Goal: Complete application form

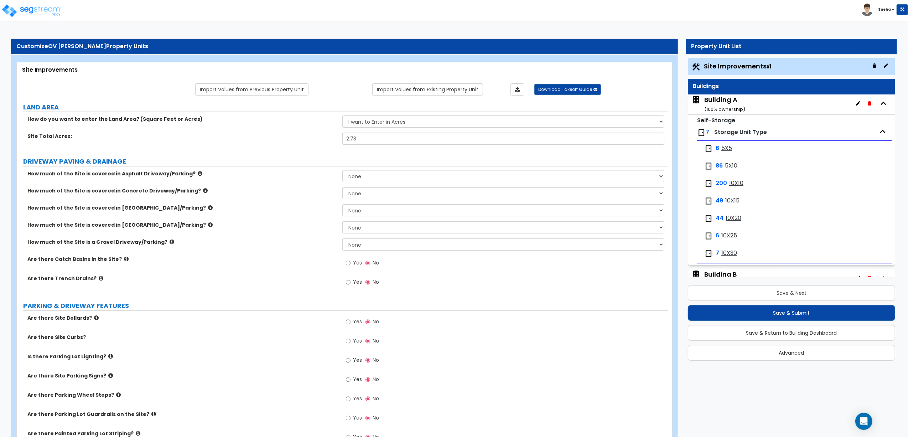
click at [709, 98] on div "Building A ( 100 % ownership)" at bounding box center [724, 104] width 41 height 18
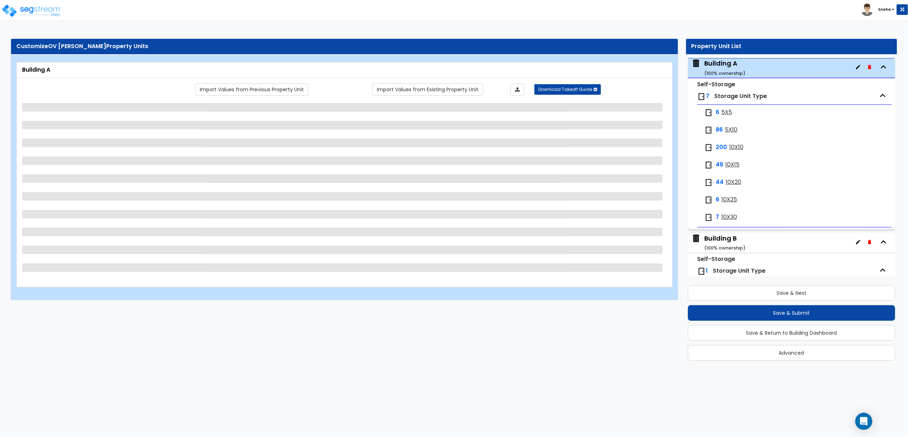
scroll to position [36, 0]
select select "2"
select select "3"
select select "6"
select select "2"
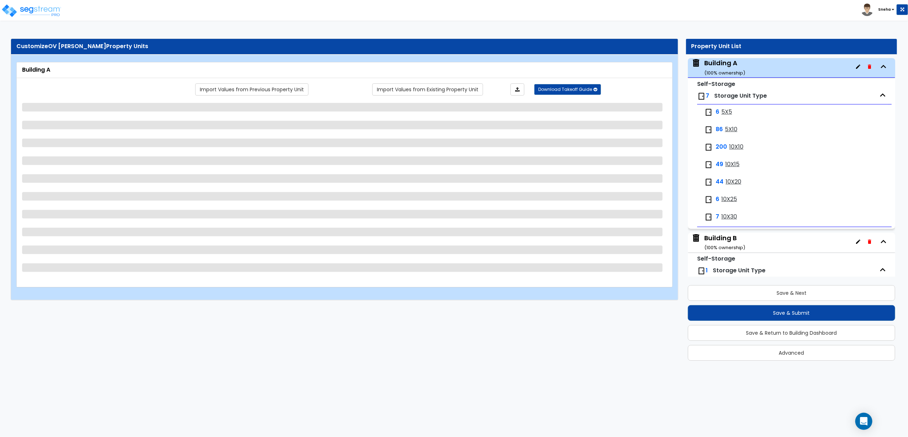
select select "7"
select select "3"
select select "2"
select select "1"
select select "2"
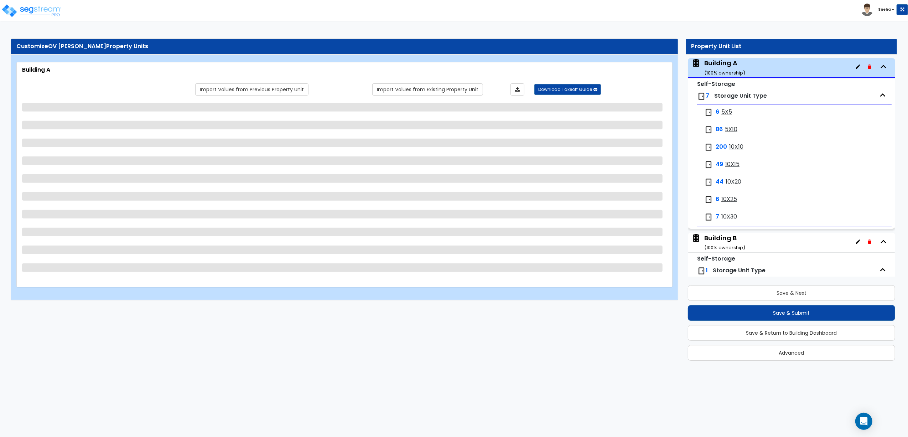
select select "2"
select select "1"
select select "3"
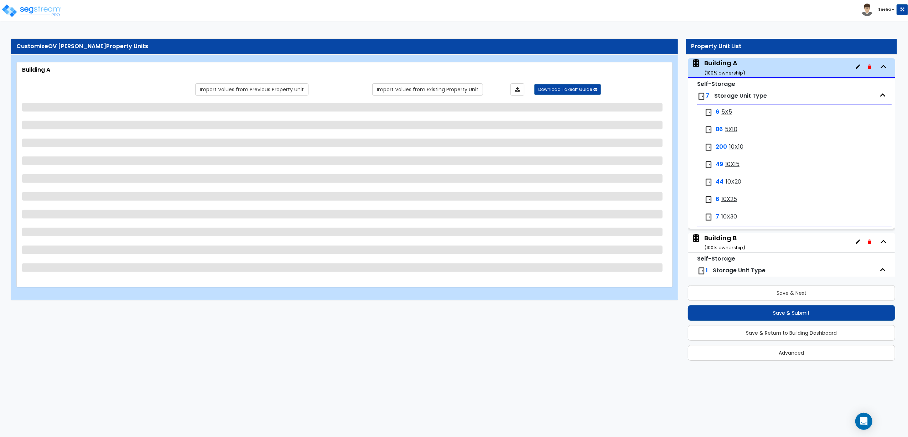
select select "2"
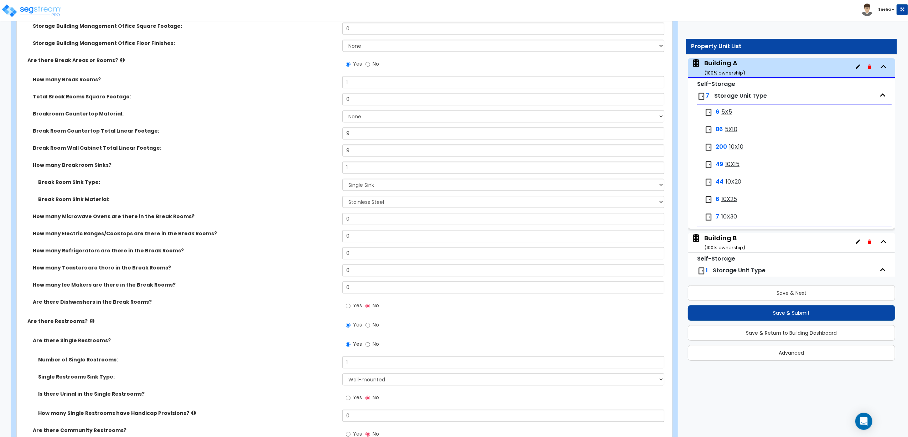
scroll to position [1519, 0]
click at [350, 118] on select "None Plastic Laminate Solid Surface Stone Quartz Marble Tile Wood Stainless Ste…" at bounding box center [503, 117] width 322 height 12
select select "1"
click at [342, 113] on select "None Plastic Laminate Solid Surface Stone Quartz Marble Tile Wood Stainless Ste…" at bounding box center [503, 117] width 322 height 12
click at [290, 147] on label "Break Room Wall Cabinet Total Linear Footage:" at bounding box center [185, 148] width 304 height 7
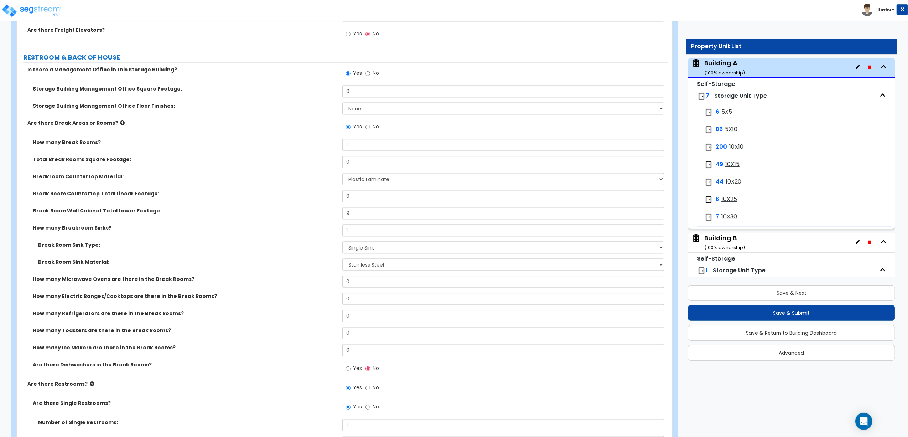
scroll to position [1472, 0]
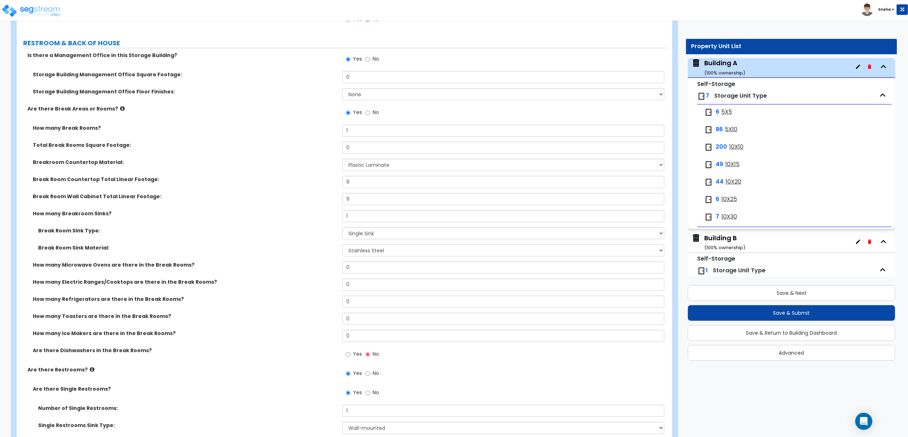
click at [354, 190] on div "Break Room Countertop Total Linear Footage: 9" at bounding box center [342, 184] width 651 height 17
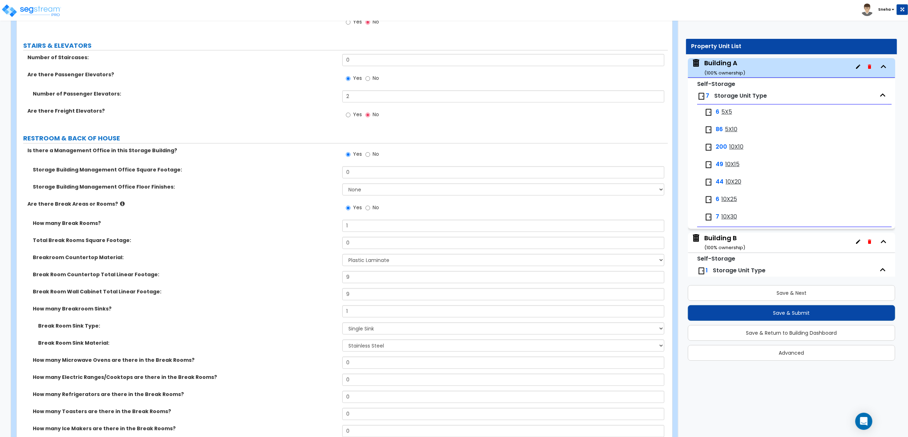
scroll to position [1425, 0]
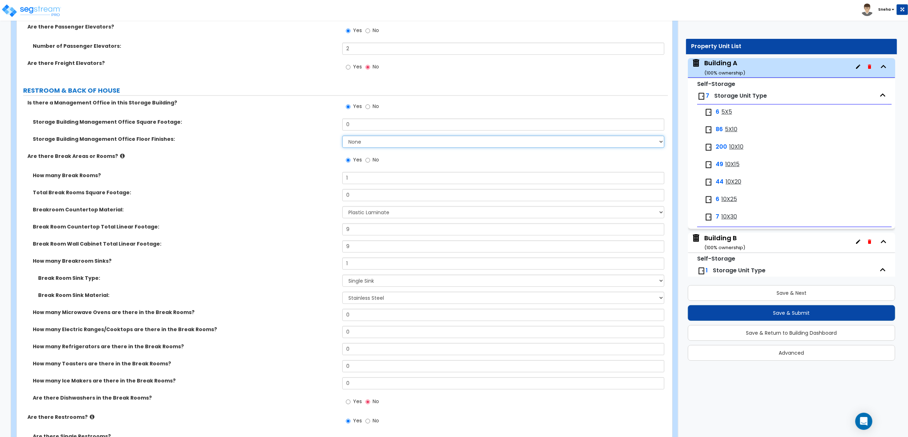
click at [356, 144] on select "None Tile Flooring Hardwood Flooring Resilient Laminate Flooring VCT Flooring S…" at bounding box center [503, 141] width 322 height 12
click at [342, 137] on select "None Tile Flooring Hardwood Flooring Resilient Laminate Flooring VCT Flooring S…" at bounding box center [503, 141] width 322 height 12
click at [264, 152] on div "Storage Building Management Office Floor Finishes: None Tile Flooring Hardwood …" at bounding box center [342, 143] width 651 height 17
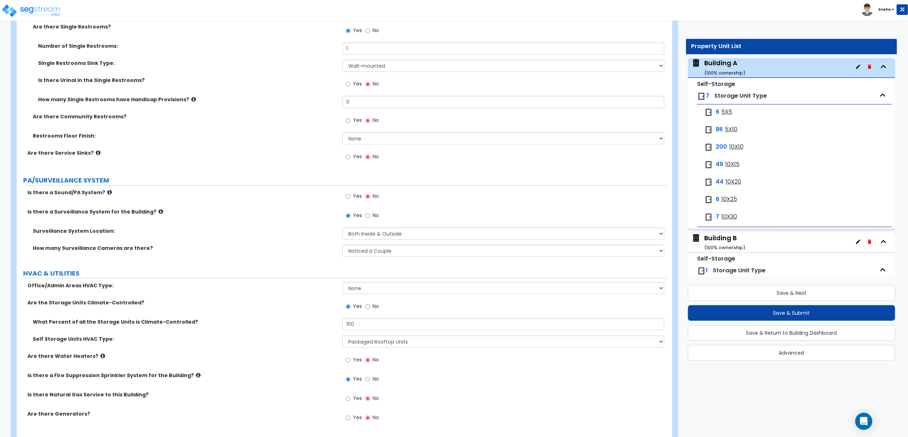
scroll to position [1861, 0]
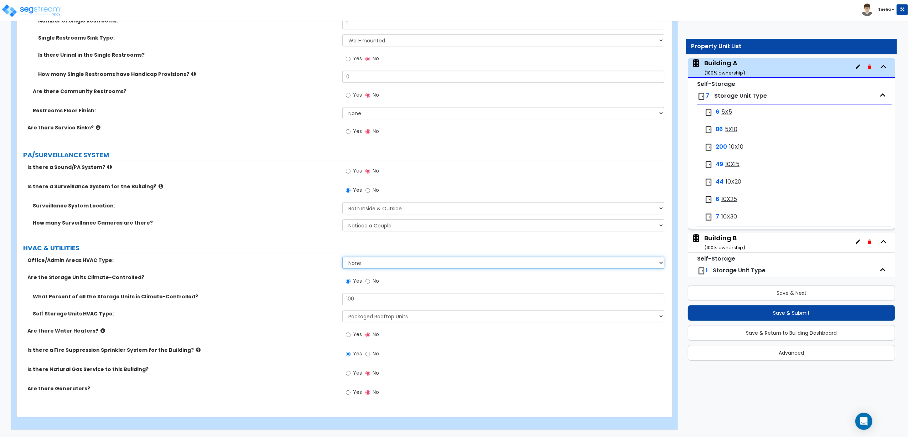
click at [395, 264] on select "None Split Systems Packaged Rooftop Units Thru Wall HVAC" at bounding box center [503, 262] width 322 height 12
select select "2"
click at [342, 256] on select "None Split Systems Packaged Rooftop Units Thru Wall HVAC" at bounding box center [503, 262] width 322 height 12
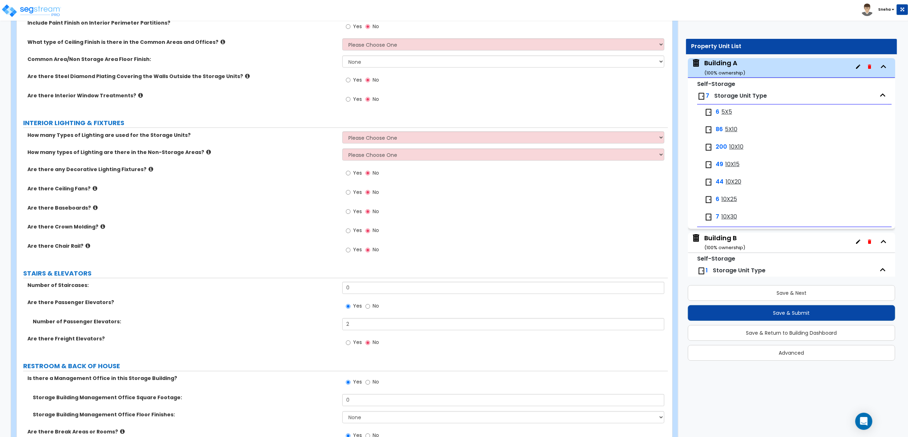
scroll to position [959, 0]
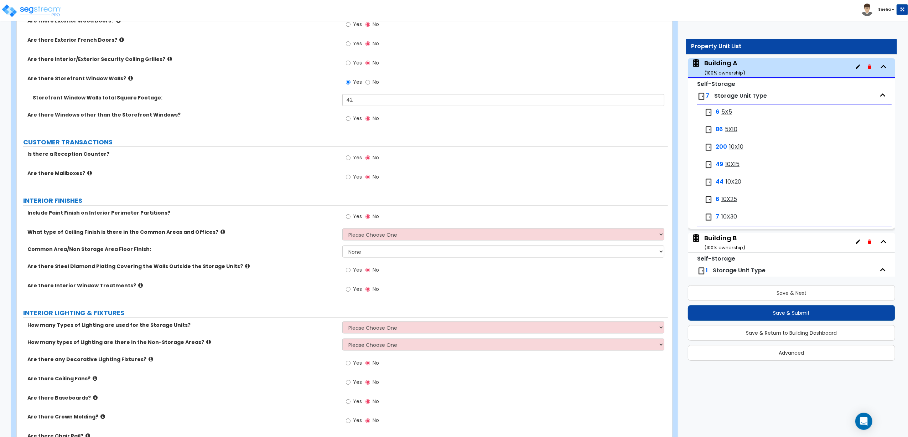
click at [544, 383] on div "Yes No" at bounding box center [505, 384] width 326 height 19
click at [363, 232] on select "Please Choose One Drop Ceiling Drywall Ceiling Open Ceiling Metal Pan Ceiling" at bounding box center [503, 234] width 322 height 12
select select "3"
click at [342, 230] on select "Please Choose One Drop Ceiling Drywall Ceiling Open Ceiling Metal Pan Ceiling" at bounding box center [503, 234] width 322 height 12
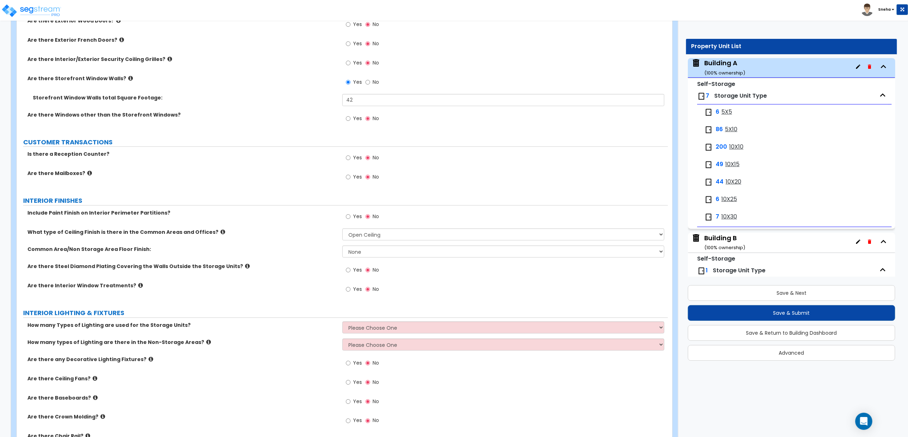
click at [321, 245] on div "What type of Ceiling Finish is there in the Common Areas and Offices? Please Ch…" at bounding box center [342, 236] width 651 height 17
click at [349, 257] on select "None Tile Flooring Hardwood Flooring Resilient Laminate Flooring VCT Flooring S…" at bounding box center [503, 251] width 322 height 12
click at [342, 247] on select "None Tile Flooring Hardwood Flooring Resilient Laminate Flooring VCT Flooring S…" at bounding box center [503, 251] width 322 height 12
drag, startPoint x: 350, startPoint y: 220, endPoint x: 347, endPoint y: 230, distance: 10.4
click at [350, 220] on input "Yes" at bounding box center [348, 217] width 5 height 8
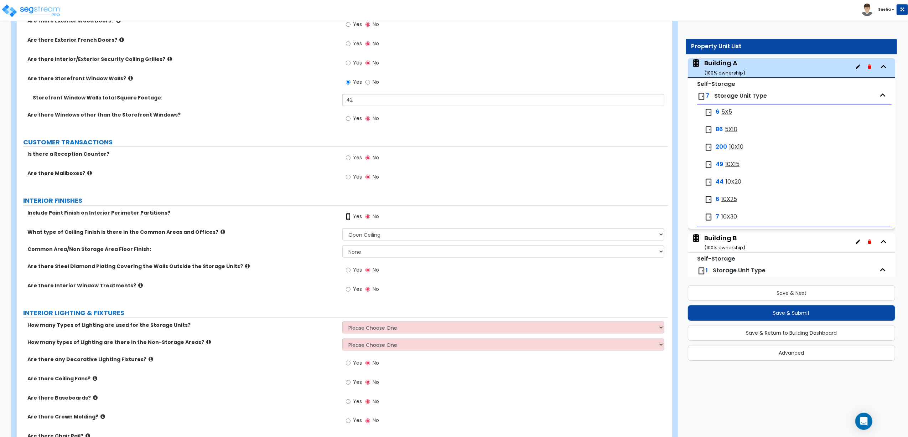
radio input "true"
click at [354, 158] on span "Yes" at bounding box center [357, 157] width 9 height 7
click at [350, 158] on input "Yes" at bounding box center [348, 158] width 5 height 8
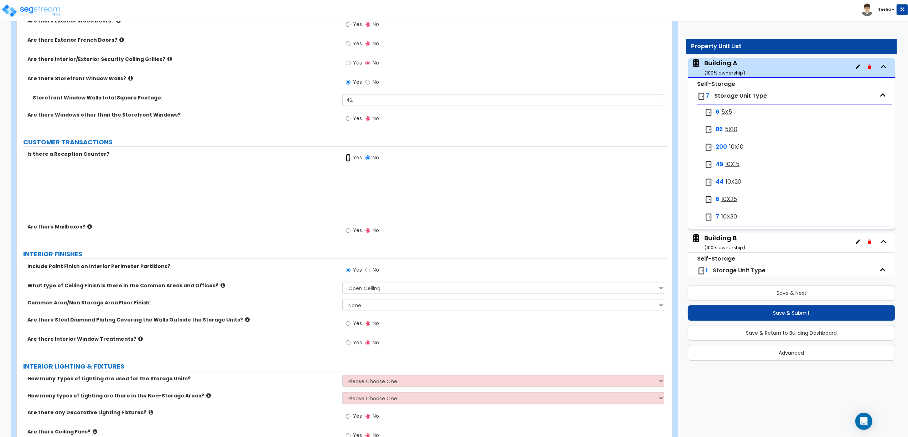
radio input "true"
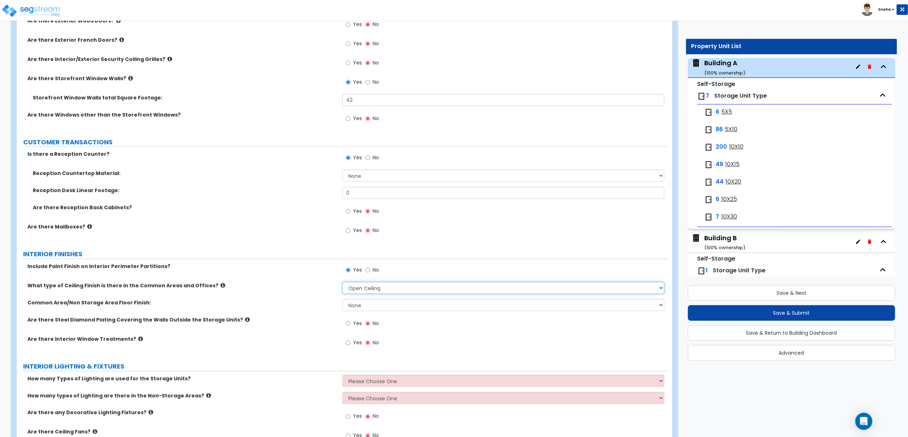
click at [360, 288] on select "Please Choose One Drop Ceiling Drywall Ceiling Open Ceiling Metal Pan Ceiling" at bounding box center [503, 288] width 322 height 12
click at [301, 223] on div "Are there Reception Back Cabinets? Yes No" at bounding box center [342, 213] width 651 height 19
click at [373, 174] on select "None Plastic Laminate Solid Surface Stone Quartz Marble Tile Wood Stainless Ste…" at bounding box center [503, 176] width 322 height 12
select select "1"
click at [342, 171] on select "None Plastic Laminate Solid Surface Stone Quartz Marble Tile Wood Stainless Ste…" at bounding box center [503, 176] width 322 height 12
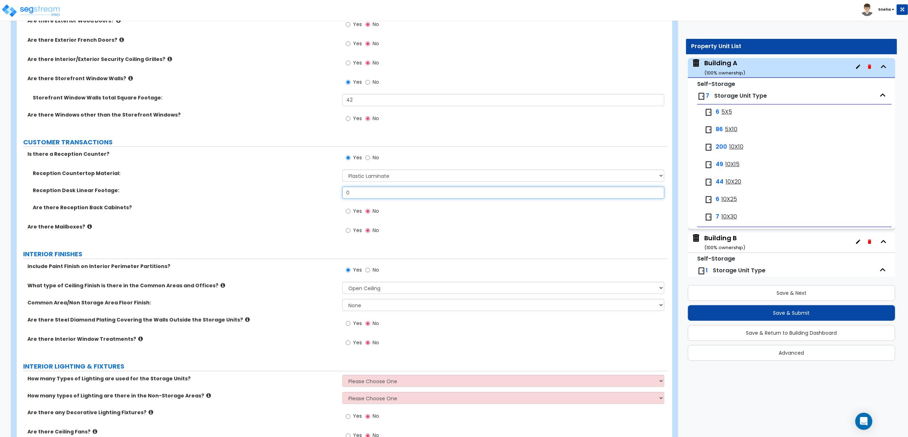
drag, startPoint x: 372, startPoint y: 196, endPoint x: 322, endPoint y: 199, distance: 50.0
click at [322, 199] on div "Reception Desk Linear Footage: 0" at bounding box center [342, 195] width 651 height 17
type input "10"
click at [322, 199] on div "Reception Desk Linear Footage: 10" at bounding box center [342, 195] width 651 height 17
click at [354, 214] on span "Yes" at bounding box center [357, 210] width 9 height 7
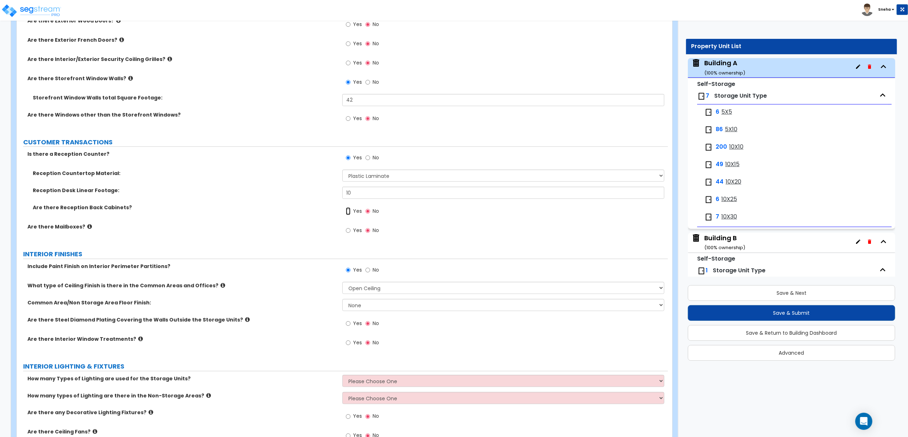
click at [350, 214] on input "Yes" at bounding box center [348, 211] width 5 height 8
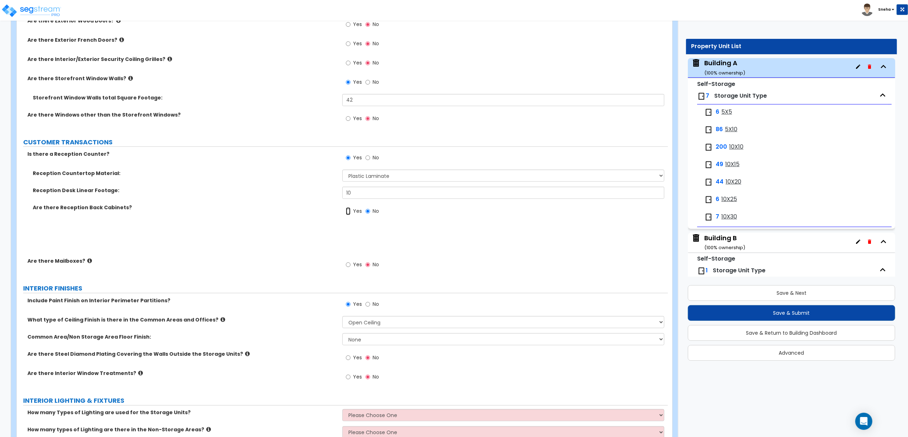
radio input "true"
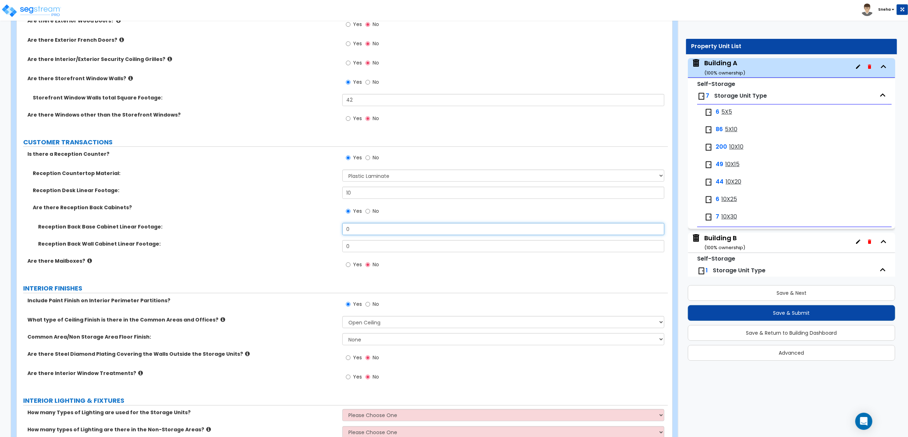
drag, startPoint x: 354, startPoint y: 231, endPoint x: 308, endPoint y: 234, distance: 45.3
click at [308, 234] on div "Reception Back Base Cabinet Linear Footage: 0" at bounding box center [342, 231] width 651 height 17
type input "24"
drag, startPoint x: 378, startPoint y: 248, endPoint x: 303, endPoint y: 249, distance: 75.2
click at [303, 249] on div "Reception Back Wall Cabinet Linear Footage: 0" at bounding box center [342, 248] width 651 height 17
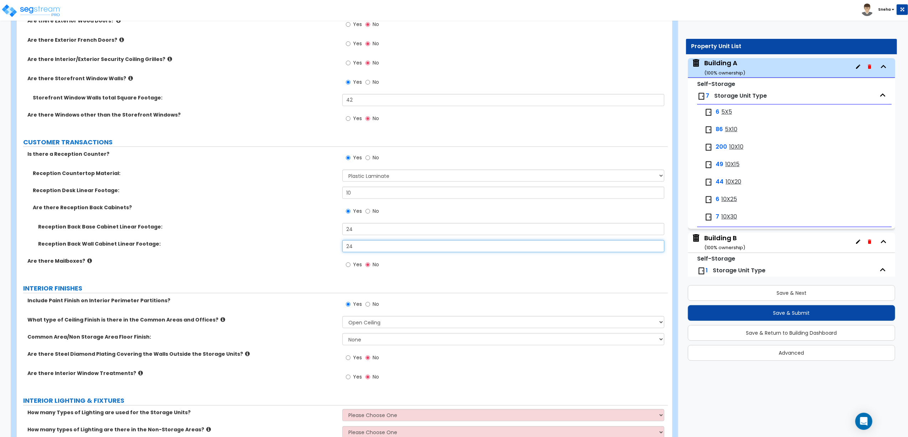
type input "24"
click at [284, 250] on div "Reception Back Wall Cabinet Linear Footage: 24" at bounding box center [342, 248] width 651 height 17
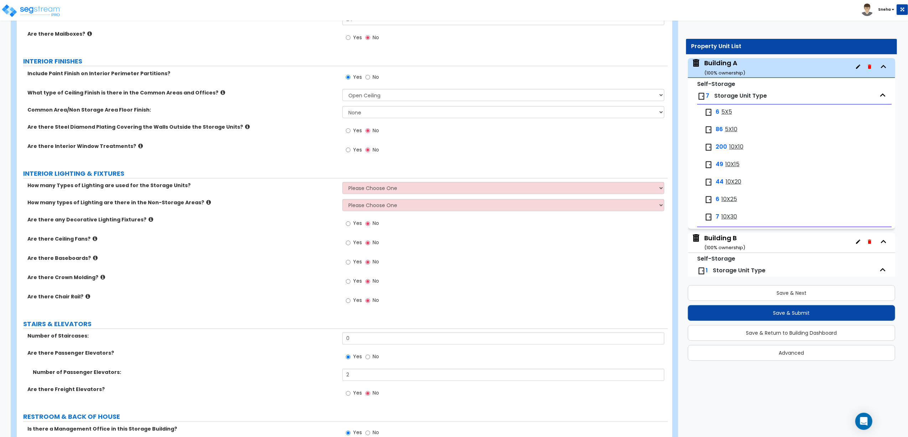
scroll to position [1094, 0]
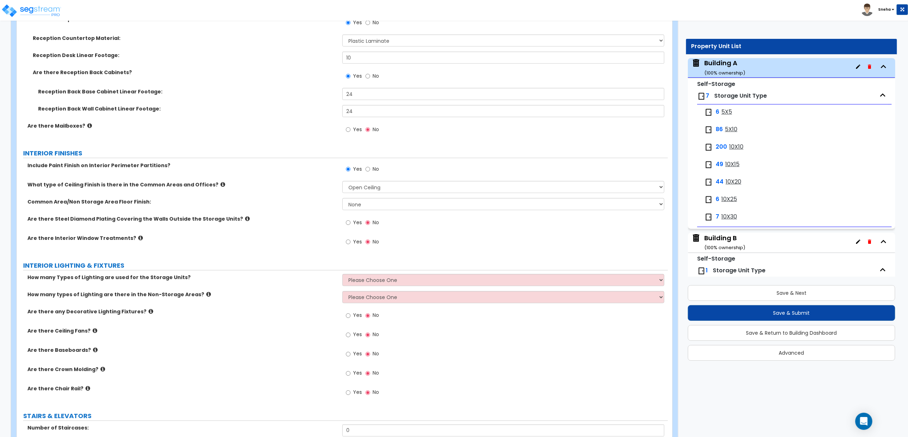
click at [378, 289] on div "How many Types of Lighting are used for the Storage Units? Please Choose One 1 …" at bounding box center [342, 282] width 651 height 17
click at [379, 284] on select "Please Choose One 1 2 3" at bounding box center [503, 280] width 322 height 12
select select "1"
click at [342, 276] on select "Please Choose One 1 2 3" at bounding box center [503, 280] width 322 height 12
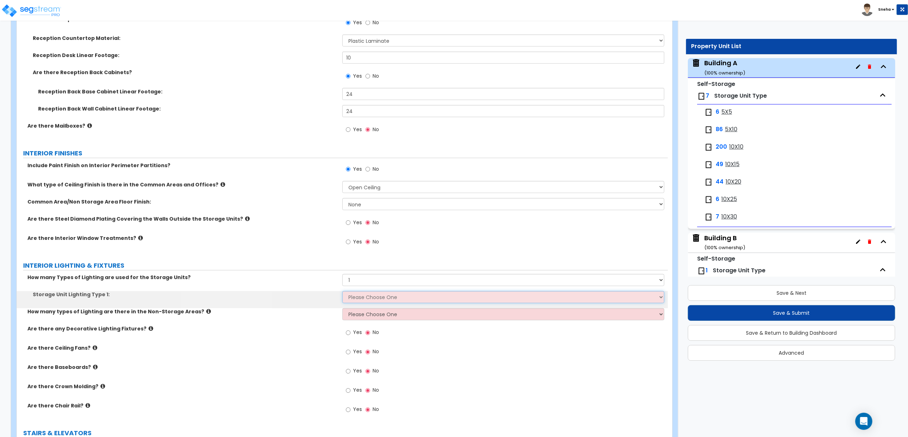
click at [378, 297] on select "Please Choose One Fluorescent LED Incandescent" at bounding box center [503, 297] width 322 height 12
select select "1"
click at [342, 293] on select "Please Choose One Fluorescent LED Incandescent" at bounding box center [503, 297] width 322 height 12
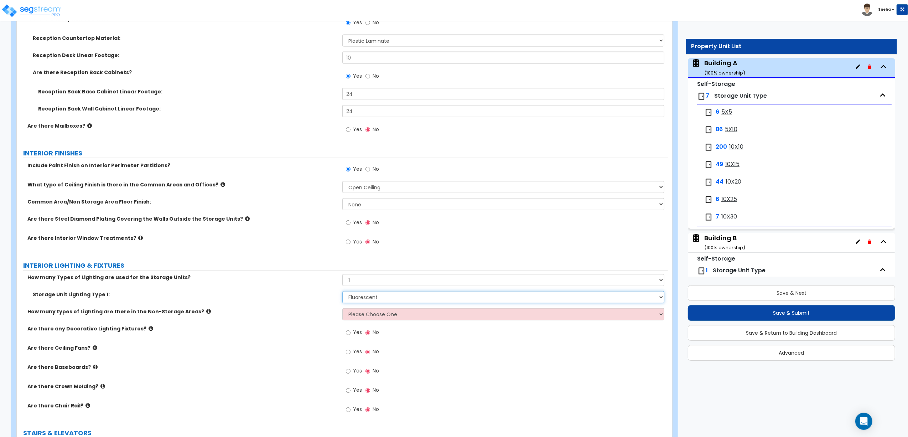
click at [384, 299] on select "Please Choose One Fluorescent LED Incandescent" at bounding box center [503, 297] width 322 height 12
click at [383, 316] on select "Please Choose One 1 2 3" at bounding box center [503, 314] width 322 height 12
select select "1"
click at [342, 310] on select "Please Choose One 1 2 3" at bounding box center [503, 314] width 322 height 12
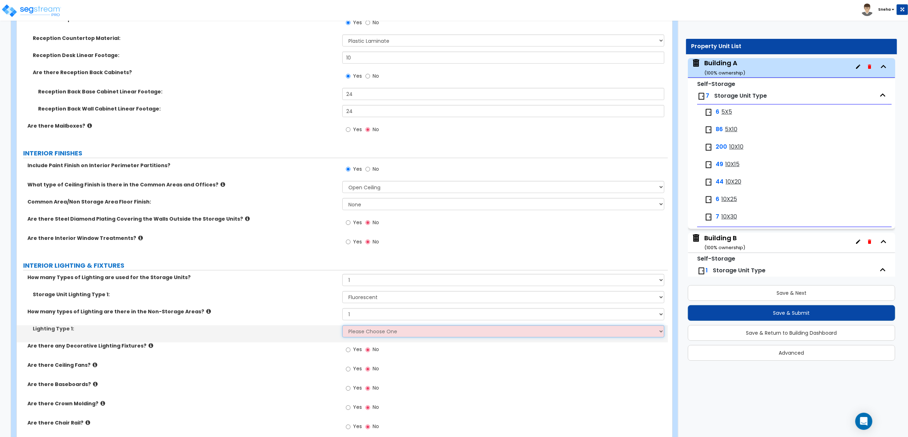
click at [368, 331] on select "Please Choose One LED Surface-Mounted LED Recessed Fluorescent Surface-Mounted …" at bounding box center [503, 331] width 322 height 12
select select "3"
click at [342, 327] on select "Please Choose One LED Surface-Mounted LED Recessed Fluorescent Surface-Mounted …" at bounding box center [503, 331] width 322 height 12
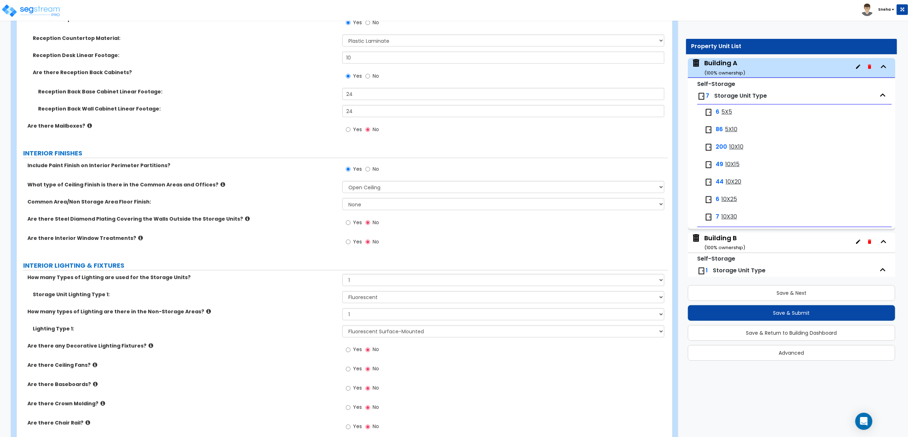
click at [277, 345] on label "Are there any Decorative Lighting Fixtures?" at bounding box center [182, 345] width 310 height 7
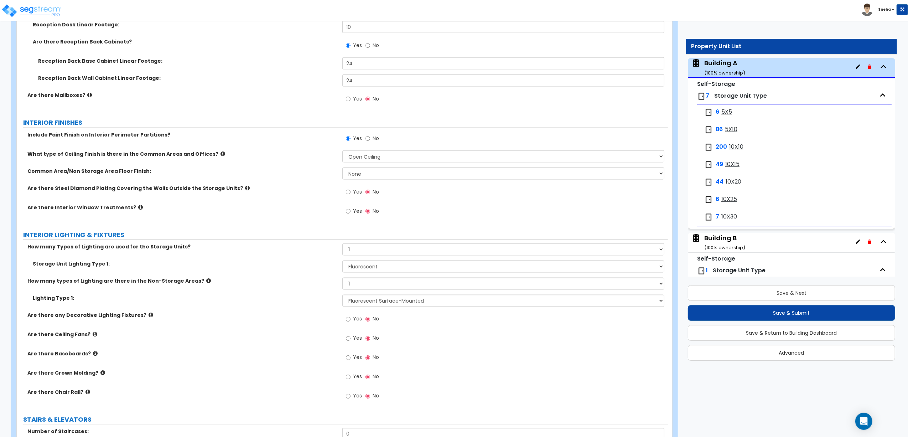
scroll to position [1142, 0]
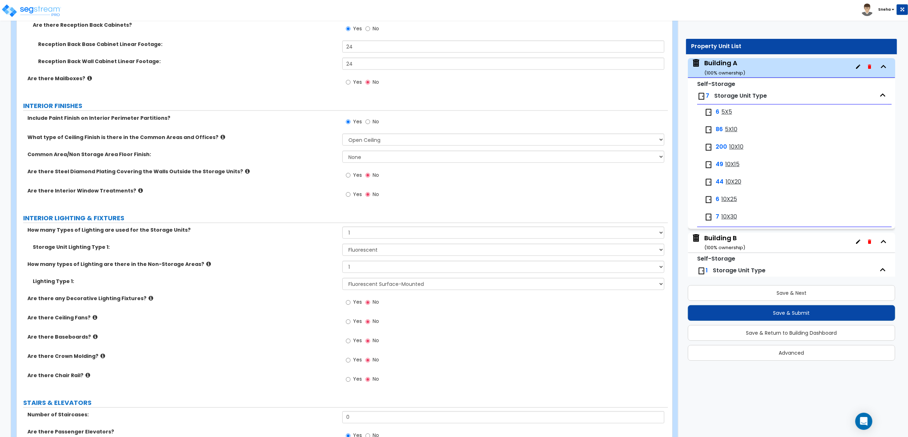
click at [360, 343] on span "Yes" at bounding box center [357, 340] width 9 height 7
click at [350, 343] on input "Yes" at bounding box center [348, 341] width 5 height 8
radio input "true"
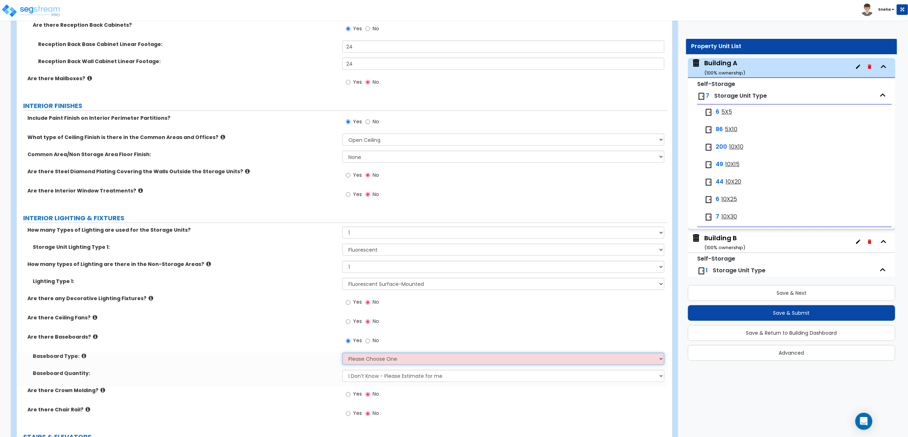
click at [361, 364] on select "Please Choose One Wood Vinyl Carpet Tile" at bounding box center [503, 359] width 322 height 12
select select "2"
click at [342, 354] on select "Please Choose One Wood Vinyl Carpet Tile" at bounding box center [503, 359] width 322 height 12
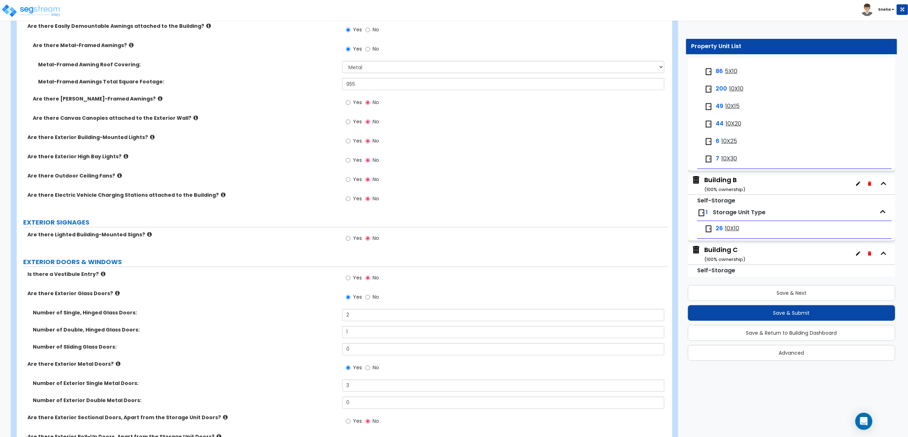
scroll to position [142, 0]
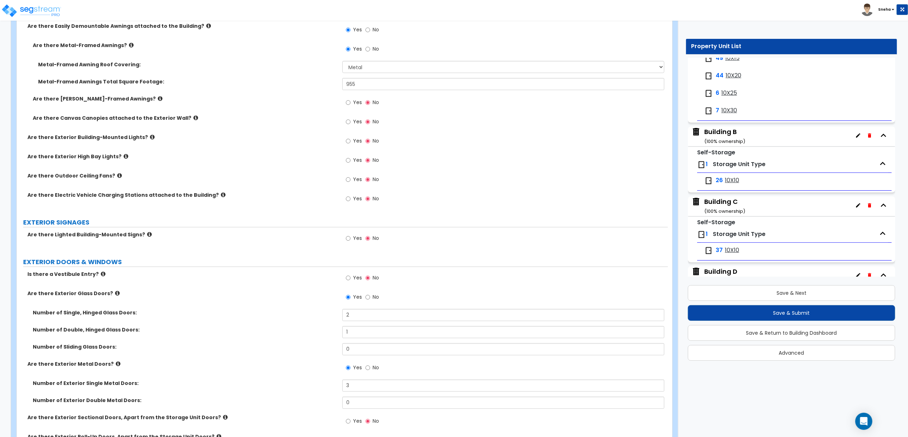
click at [729, 133] on div "Building B ( 100 % ownership)" at bounding box center [724, 136] width 41 height 18
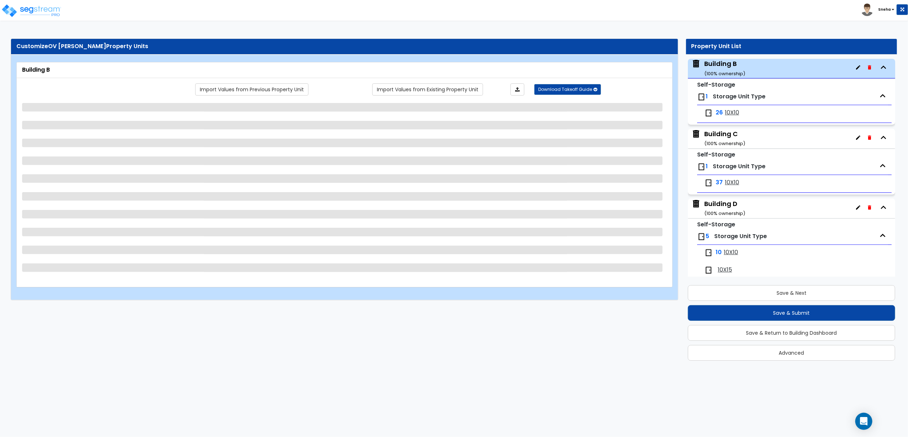
scroll to position [212, 0]
select select "8"
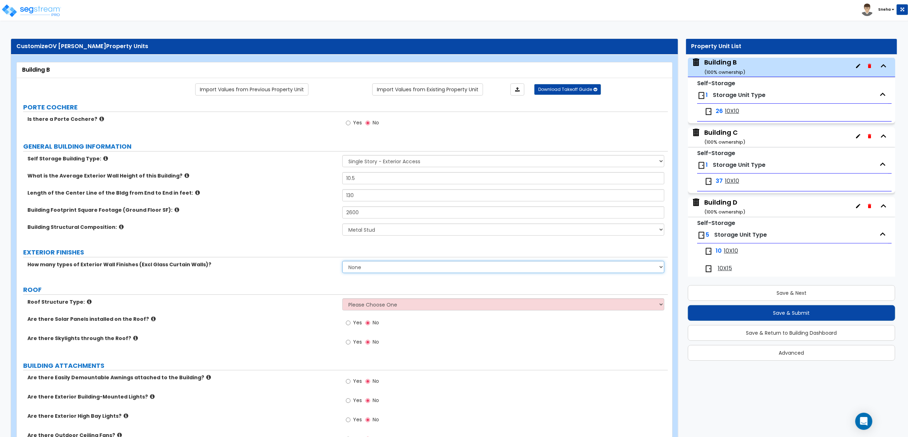
click at [375, 269] on select "None 1 2 3" at bounding box center [503, 267] width 322 height 12
select select "1"
click at [342, 261] on select "None 1 2 3" at bounding box center [503, 267] width 322 height 12
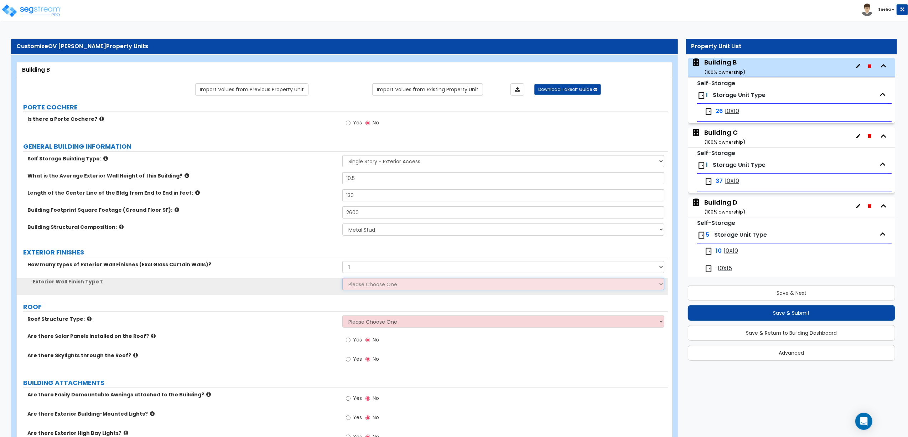
click at [365, 287] on select "Please Choose One No Finish/Shared Wall No Wall Brick Veneer Stone Veneer Wood …" at bounding box center [503, 284] width 322 height 12
select select "6"
click at [342, 279] on select "Please Choose One No Finish/Shared Wall No Wall Brick Veneer Stone Veneer Wood …" at bounding box center [503, 284] width 322 height 12
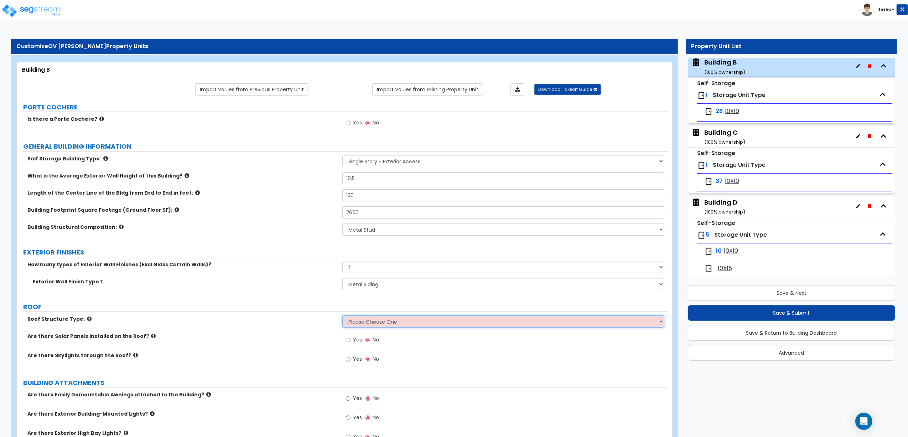
click at [365, 317] on select "Please Choose One [PERSON_NAME] Roof Flat Roof Hybrid [PERSON_NAME] & Flat Roof" at bounding box center [503, 321] width 322 height 12
select select "2"
click at [342, 316] on select "Please Choose One [PERSON_NAME] Roof Flat Roof Hybrid [PERSON_NAME] & Flat Roof" at bounding box center [503, 321] width 322 height 12
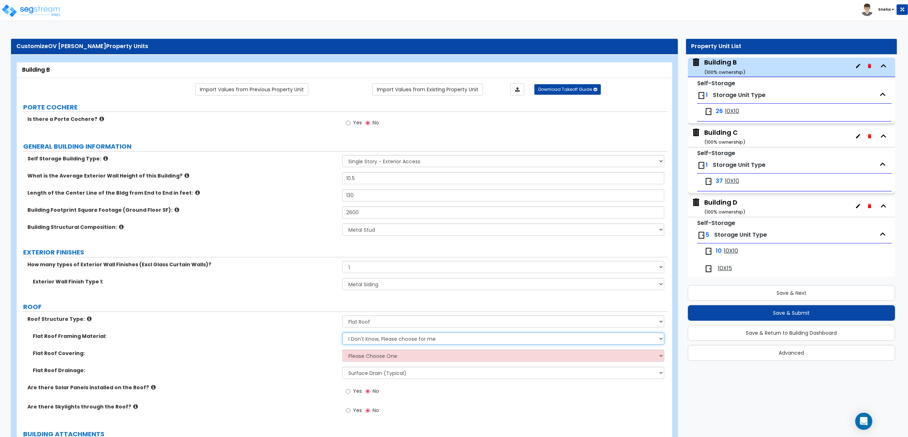
click at [365, 341] on select "I Don't Know, Please choose for me Metal Wood" at bounding box center [503, 338] width 322 height 12
select select "1"
click at [342, 333] on select "I Don't Know, Please choose for me Metal Wood" at bounding box center [503, 338] width 322 height 12
click at [365, 358] on select "Please Choose One Rolled Asphalt PVC Membrane Plastic (EPDM) Membrane Asphalt F…" at bounding box center [503, 355] width 322 height 12
click at [387, 321] on select "Please Choose One [PERSON_NAME] Roof Flat Roof Hybrid [PERSON_NAME] & Flat Roof" at bounding box center [503, 321] width 322 height 12
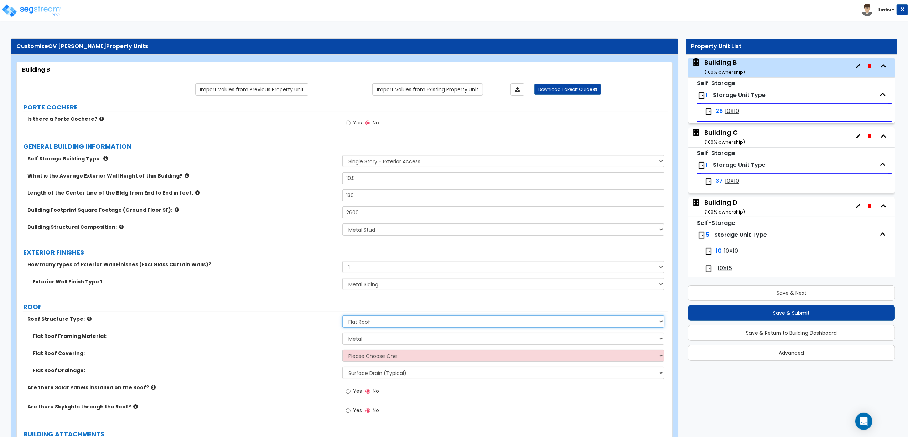
select select "1"
click at [342, 316] on select "Please Choose One [PERSON_NAME] Roof Flat Roof Hybrid [PERSON_NAME] & Flat Roof" at bounding box center [503, 321] width 322 height 12
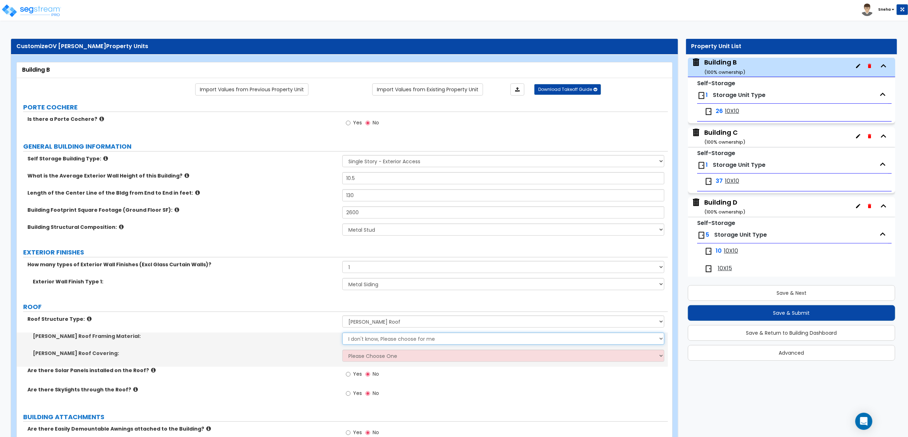
click at [370, 338] on select "I don't know, Please choose for me Metal Wood" at bounding box center [503, 338] width 322 height 12
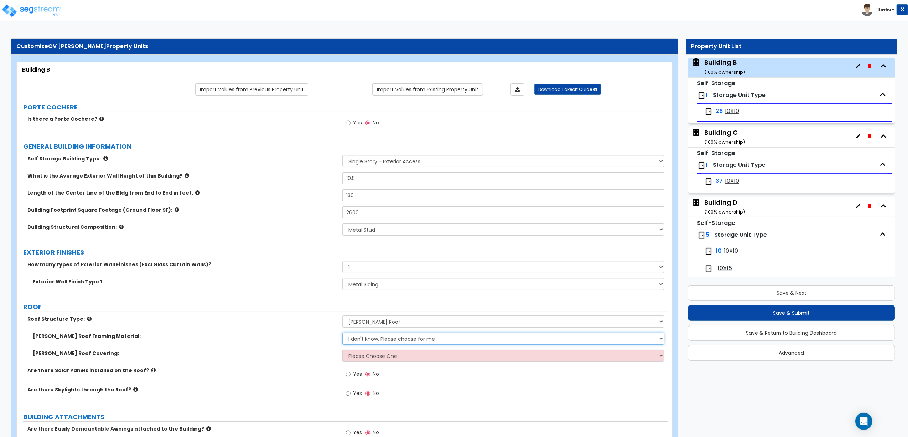
select select "1"
click at [342, 333] on select "I don't know, Please choose for me Metal Wood" at bounding box center [503, 338] width 322 height 12
click at [374, 357] on select "Please Choose One Asphalt Shingle Clay Tile Wood Shingle Metal Shingle Standing…" at bounding box center [503, 355] width 322 height 12
select select "5"
click at [342, 350] on select "Please Choose One Asphalt Shingle Clay Tile Wood Shingle Metal Shingle Standing…" at bounding box center [503, 355] width 322 height 12
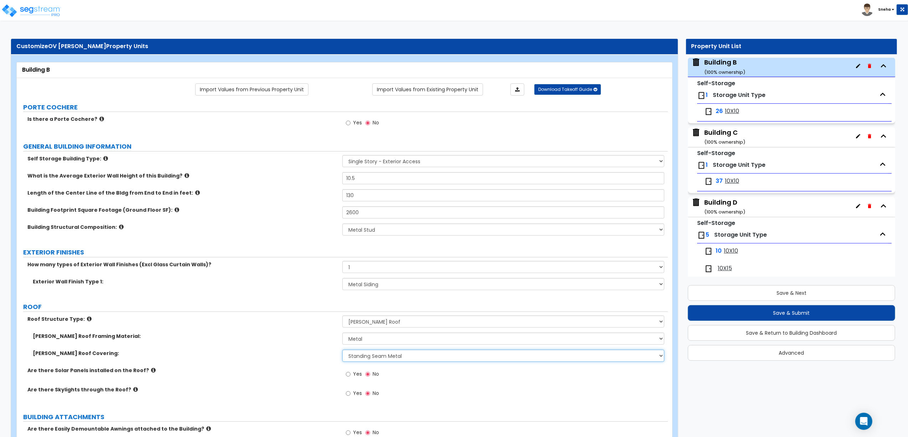
scroll to position [22, 0]
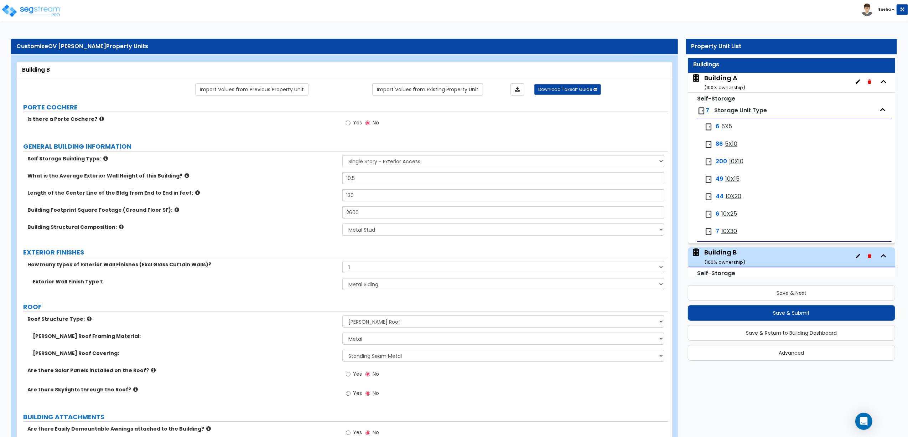
click at [719, 80] on div "Building A ( 100 % ownership)" at bounding box center [724, 82] width 41 height 18
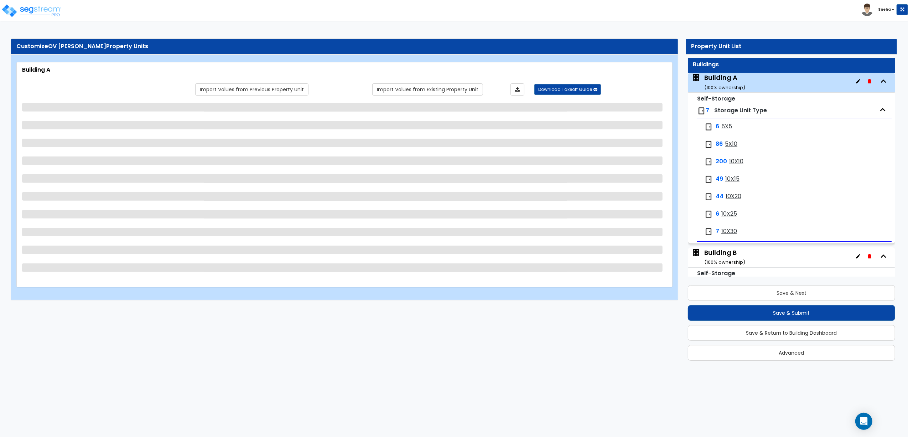
scroll to position [36, 0]
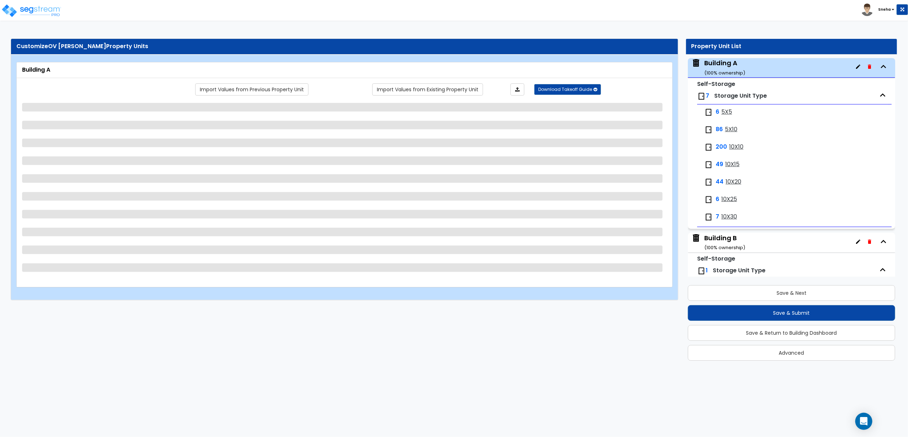
select select "2"
select select "3"
select select "6"
select select "2"
select select "7"
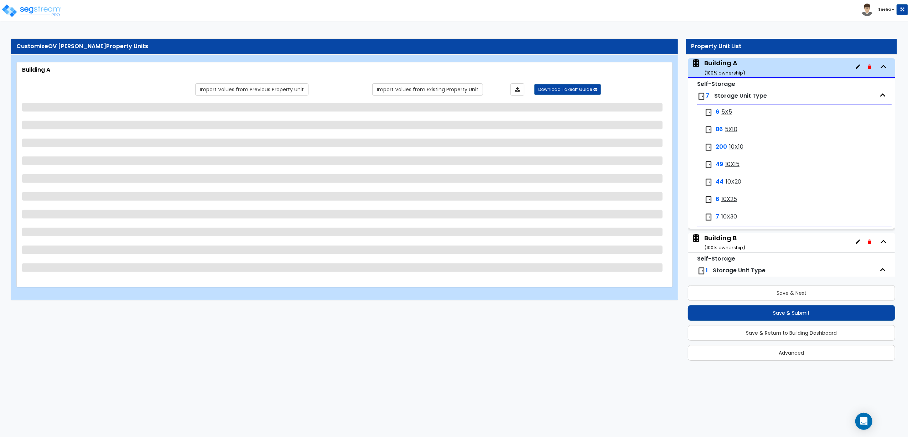
select select "3"
select select "2"
select select "1"
select select "2"
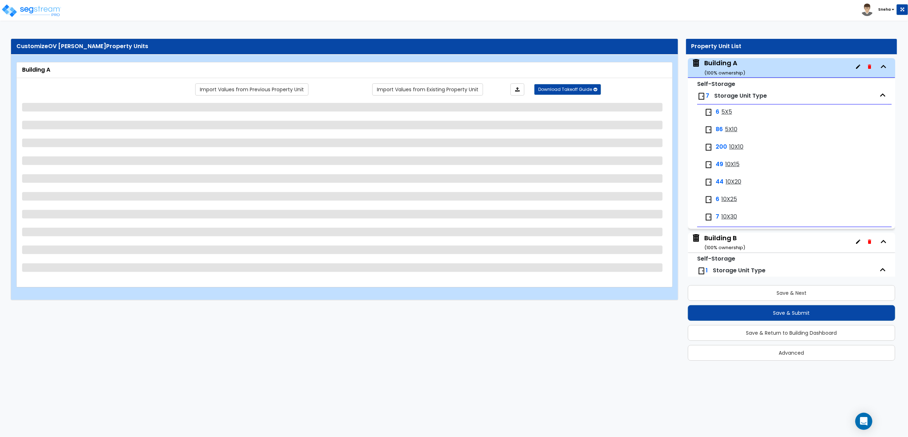
select select "1"
select select "3"
select select "1"
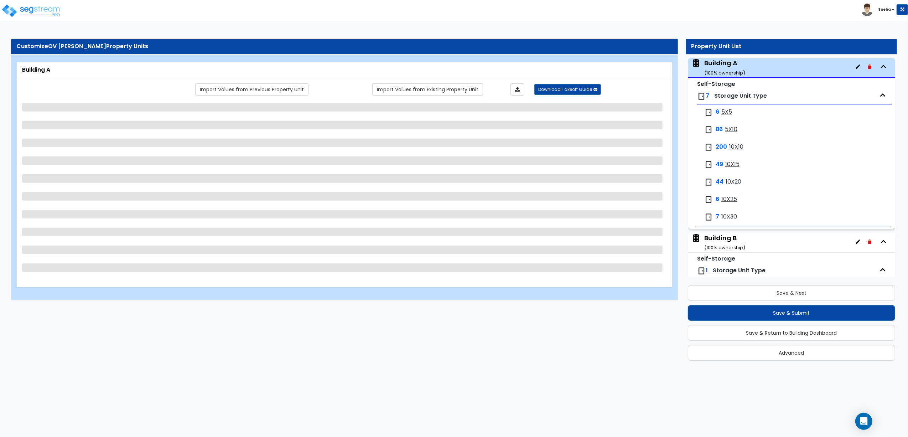
select select "3"
select select "2"
select select "1"
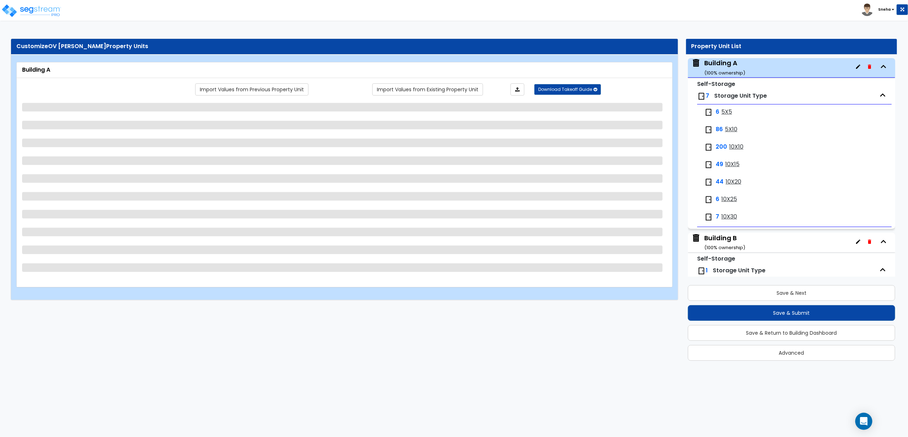
select select "1"
select select "3"
select select "2"
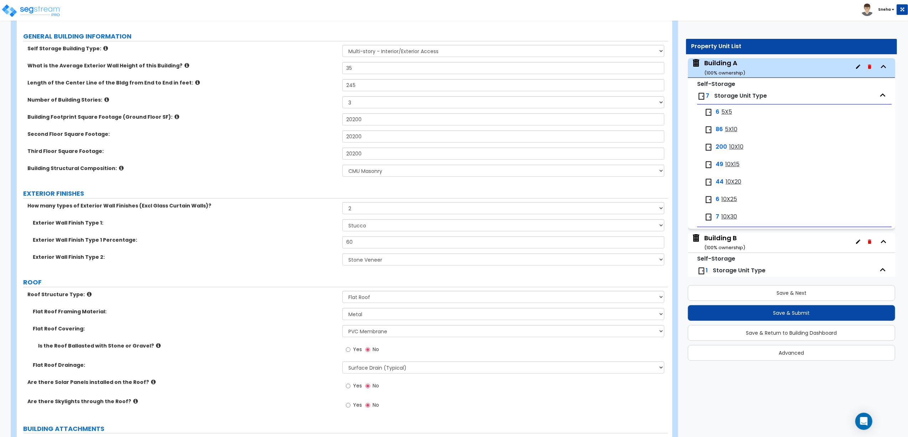
scroll to position [142, 0]
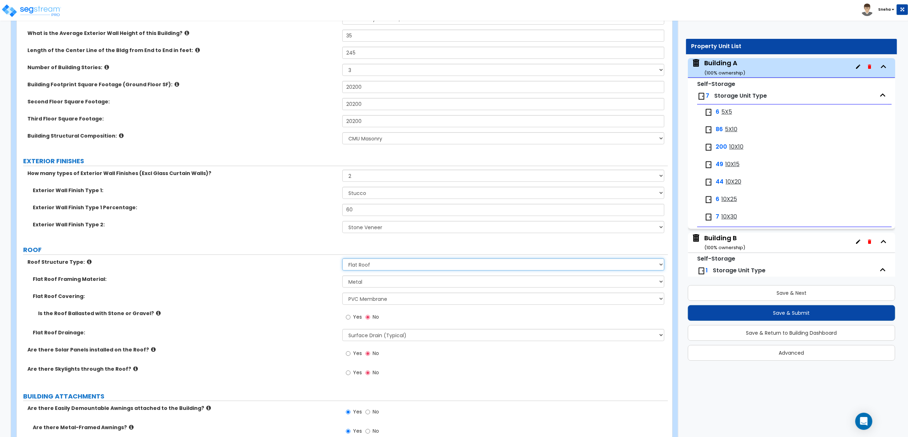
click at [375, 268] on select "Please Choose One [PERSON_NAME] Roof Flat Roof Hybrid [PERSON_NAME] & Flat Roof" at bounding box center [503, 264] width 322 height 12
select select "1"
click at [342, 259] on select "Please Choose One [PERSON_NAME] Roof Flat Roof Hybrid [PERSON_NAME] & Flat Roof" at bounding box center [503, 264] width 322 height 12
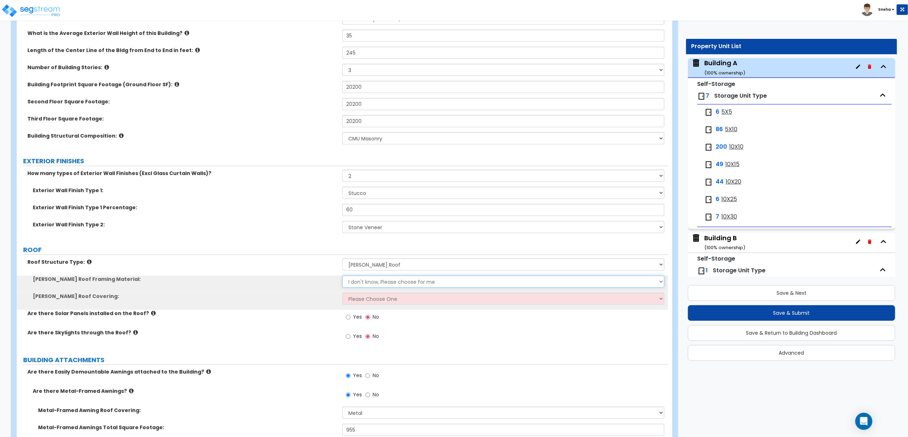
click at [368, 284] on select "I don't know, Please choose for me Metal Wood" at bounding box center [503, 281] width 322 height 12
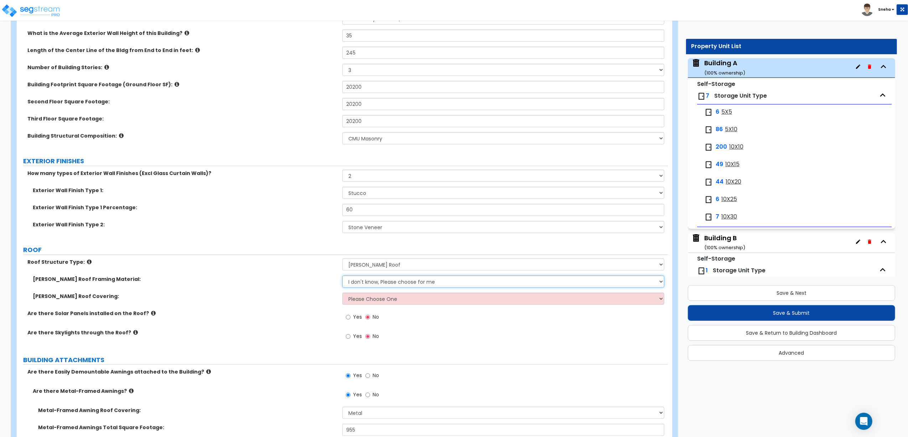
select select "1"
click at [342, 276] on select "I don't know, Please choose for me Metal Wood" at bounding box center [503, 281] width 322 height 12
click at [365, 303] on select "Please Choose One Asphalt Shingle Clay Tile Wood Shingle Metal Shingle Standing…" at bounding box center [503, 298] width 322 height 12
select select "5"
click at [342, 293] on select "Please Choose One Asphalt Shingle Clay Tile Wood Shingle Metal Shingle Standing…" at bounding box center [503, 298] width 322 height 12
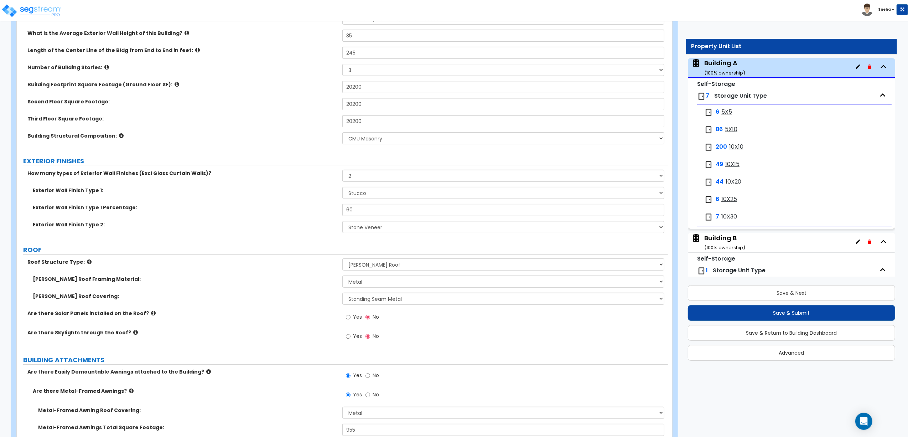
click at [313, 315] on label "Are there Solar Panels installed on the Roof?" at bounding box center [182, 313] width 310 height 7
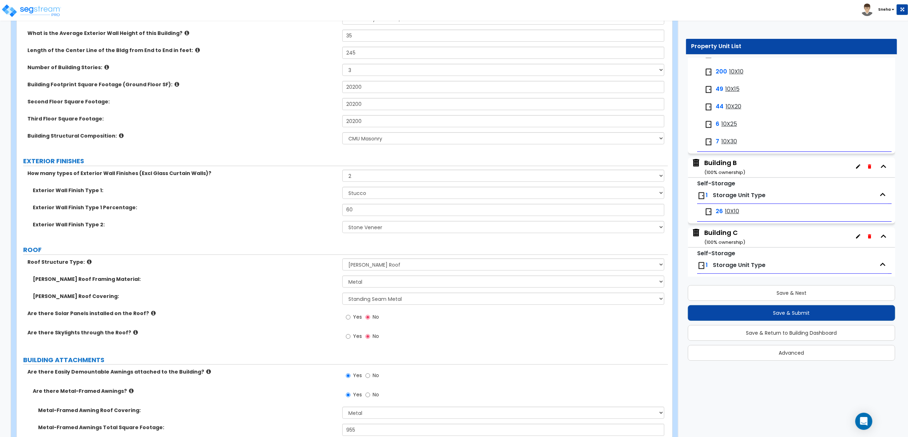
scroll to position [131, 0]
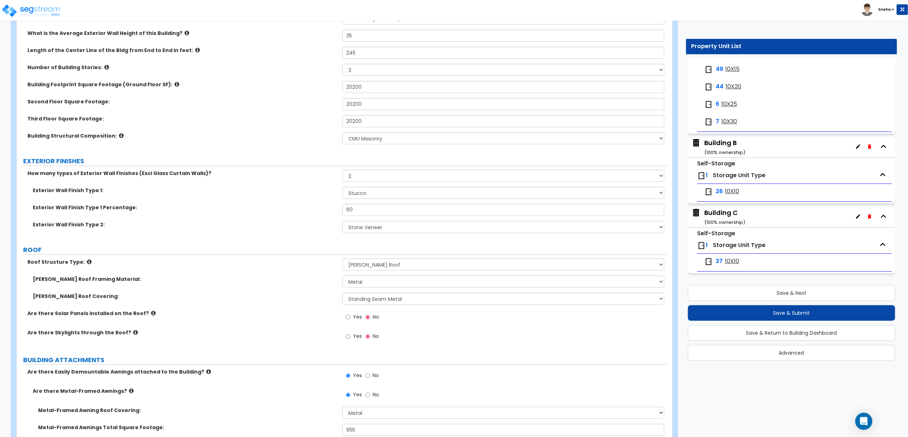
click at [709, 142] on div "Building B ( 100 % ownership)" at bounding box center [724, 147] width 41 height 18
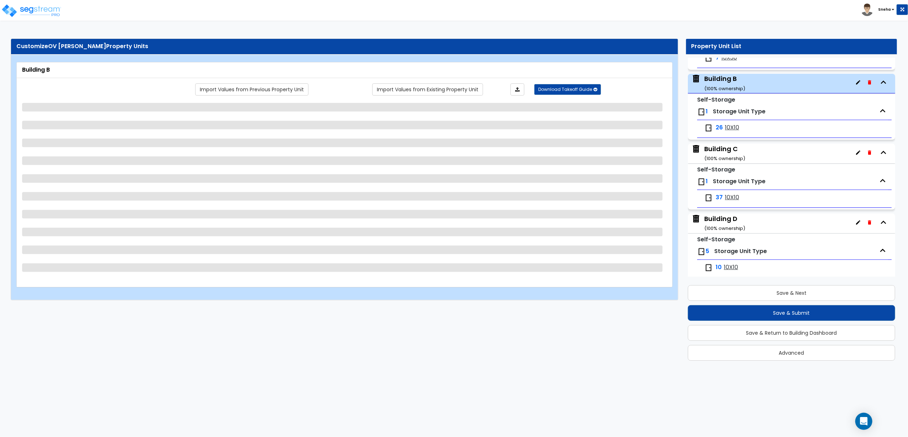
scroll to position [212, 0]
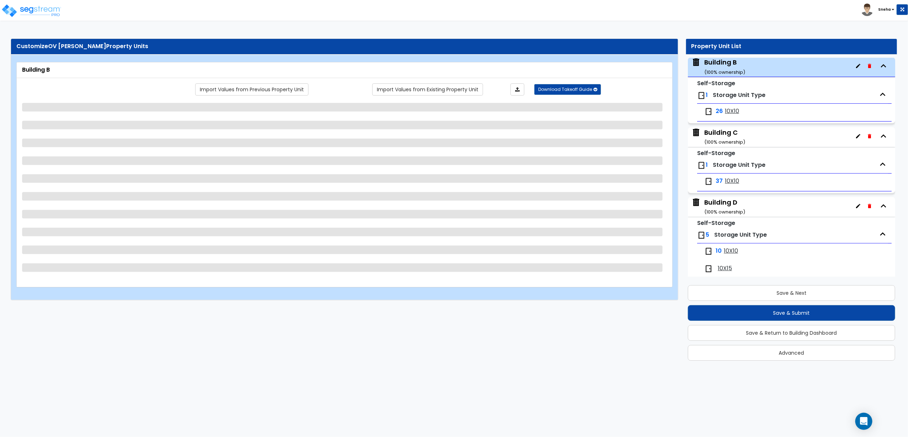
select select "8"
select select "1"
select select "6"
select select "1"
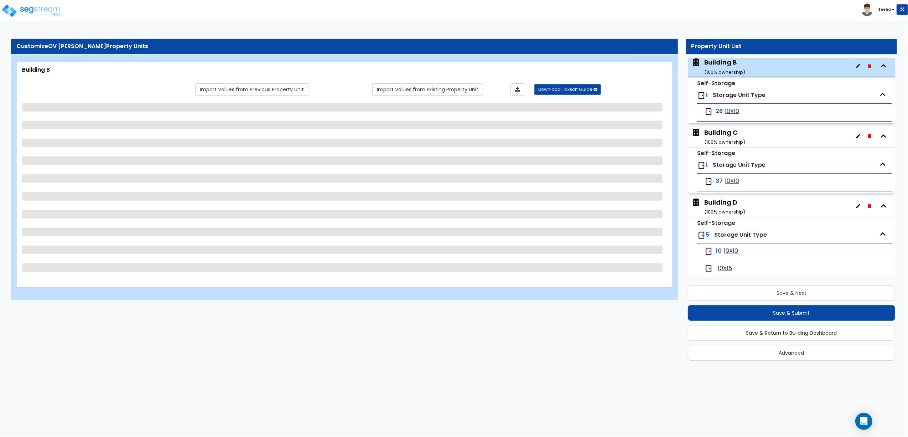
select select "5"
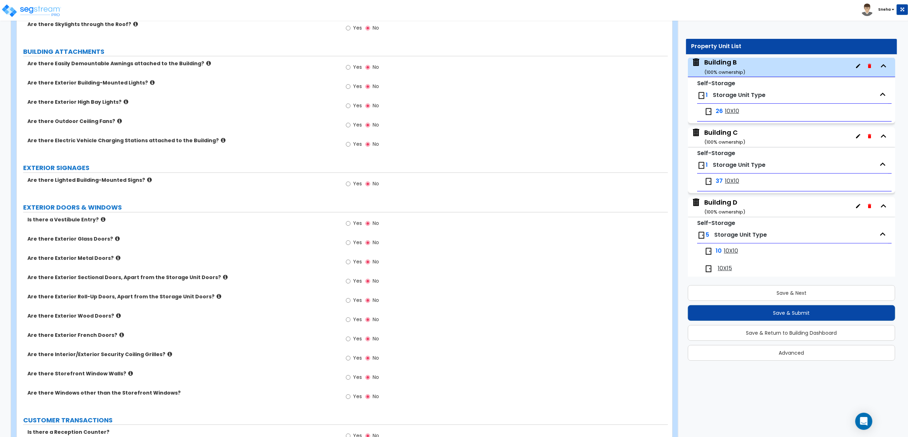
scroll to position [380, 0]
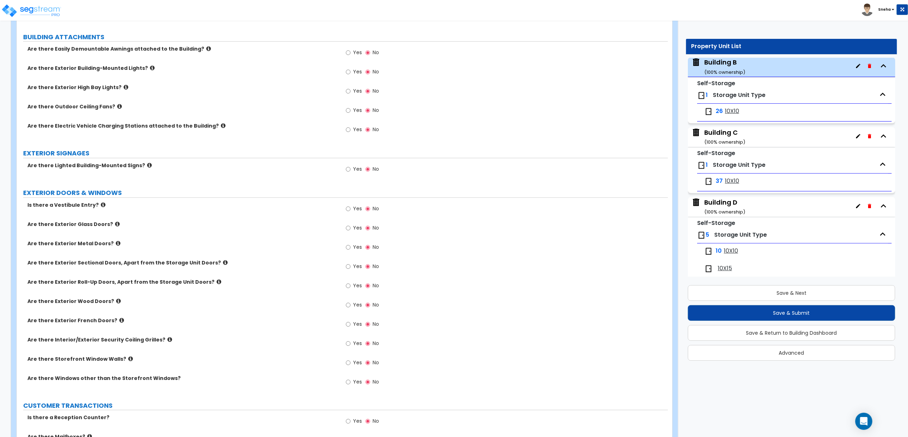
click at [223, 262] on icon at bounding box center [225, 262] width 5 height 5
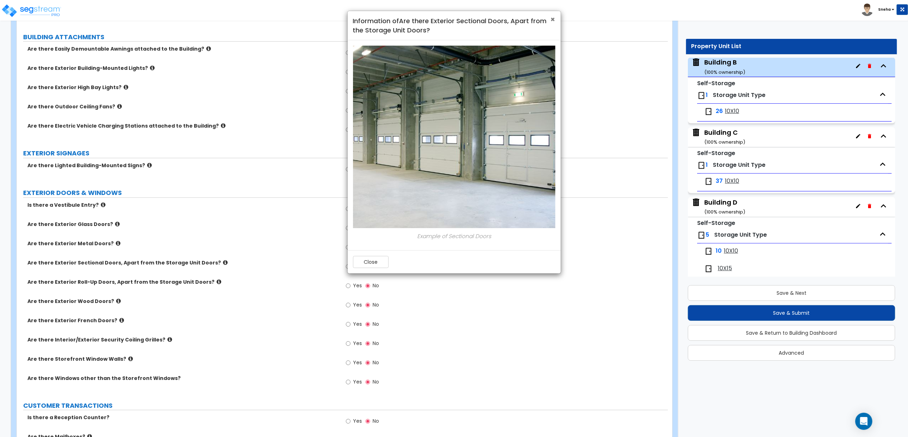
click at [551, 21] on span "×" at bounding box center [553, 19] width 5 height 10
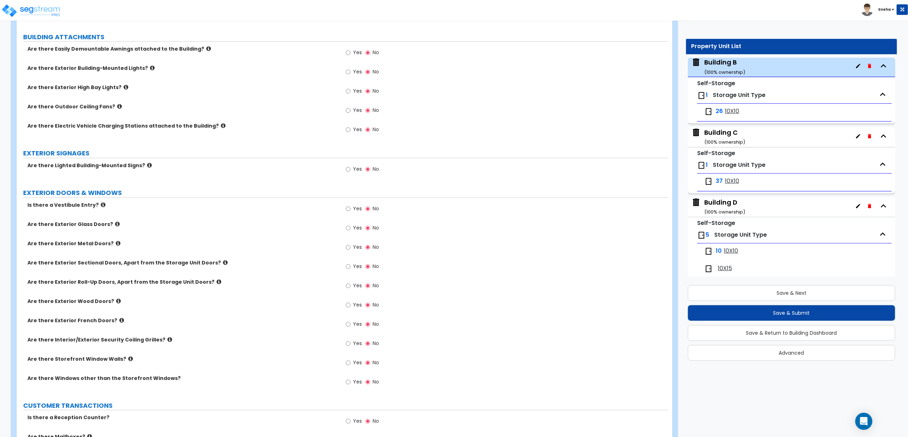
click at [217, 282] on icon at bounding box center [219, 281] width 5 height 5
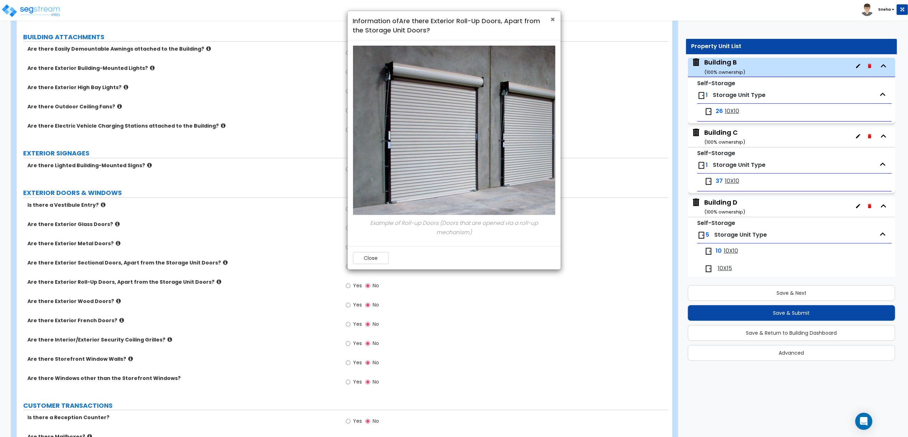
click at [553, 19] on span "×" at bounding box center [553, 19] width 5 height 10
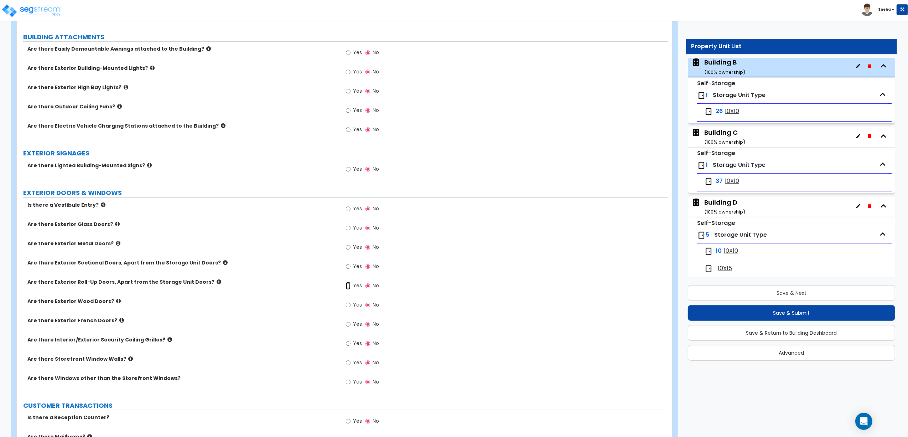
click at [348, 284] on input "Yes" at bounding box center [348, 286] width 5 height 8
radio input "true"
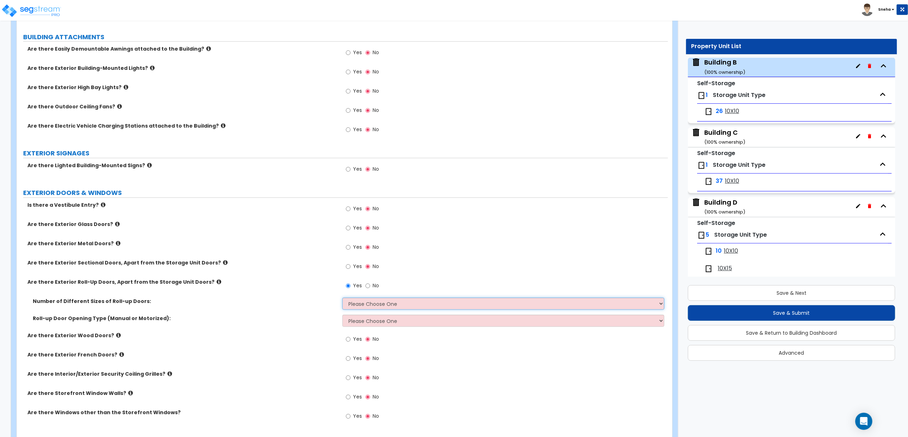
drag, startPoint x: 361, startPoint y: 303, endPoint x: 359, endPoint y: 311, distance: 7.3
click at [361, 303] on select "Please Choose One 1 2 3" at bounding box center [503, 303] width 322 height 12
select select "1"
click at [342, 298] on select "Please Choose One 1 2 3" at bounding box center [503, 303] width 322 height 12
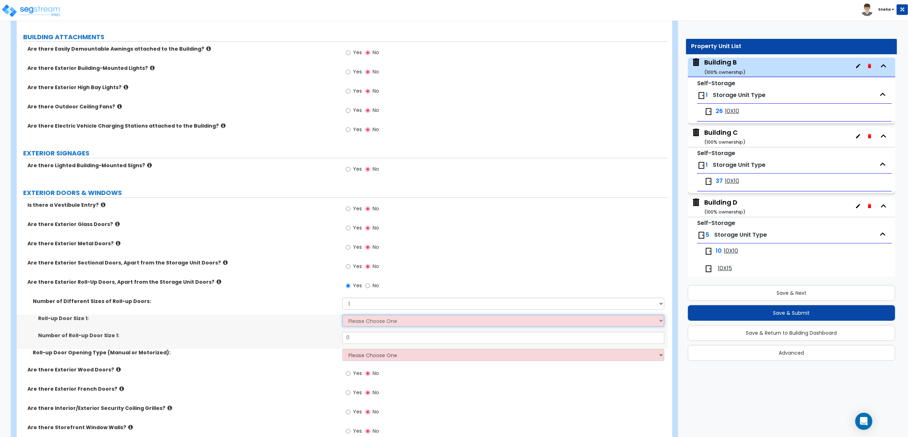
click at [361, 322] on select "Please Choose One 8' x 8' 10' x 10' 12' x 12' 14' x 14' 20' x 12' 20' x 16'" at bounding box center [503, 320] width 322 height 12
select select "1"
click at [342, 316] on select "Please Choose One 8' x 8' 10' x 10' 12' x 12' 14' x 14' 20' x 12' 20' x 16'" at bounding box center [503, 320] width 322 height 12
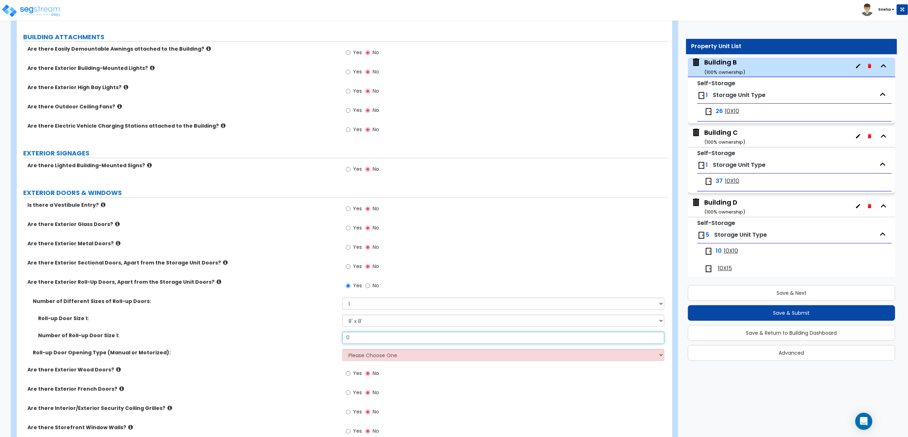
drag, startPoint x: 363, startPoint y: 339, endPoint x: 333, endPoint y: 339, distance: 29.9
click at [333, 339] on div "Number of Roll-up Door Size 1: 0" at bounding box center [342, 340] width 651 height 17
type input "26"
click at [329, 339] on label "Number of Roll-up Door Size 1:" at bounding box center [187, 335] width 299 height 7
click at [321, 263] on label "Are there Exterior Sectional Doors, Apart from the Storage Unit Doors?" at bounding box center [182, 262] width 310 height 7
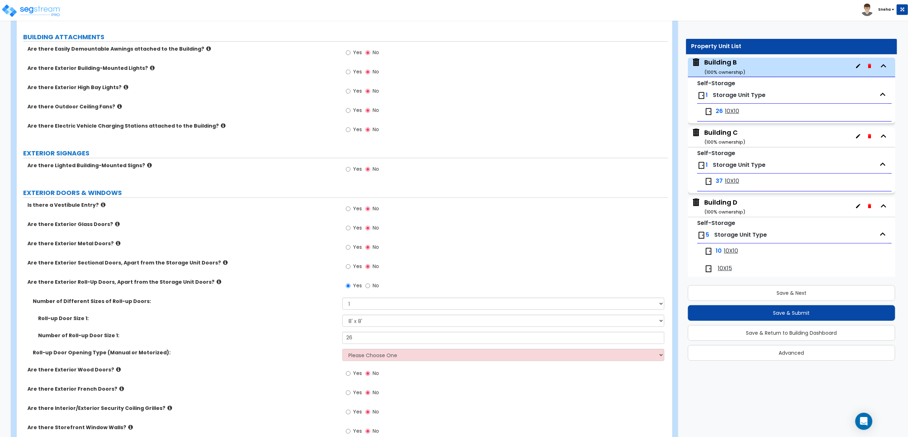
click at [731, 136] on div "Building C ( 100 % ownership)" at bounding box center [724, 137] width 41 height 18
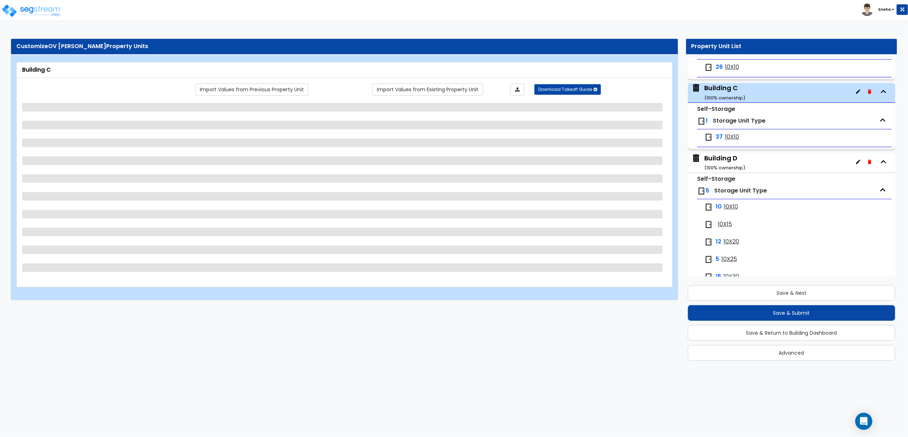
scroll to position [282, 0]
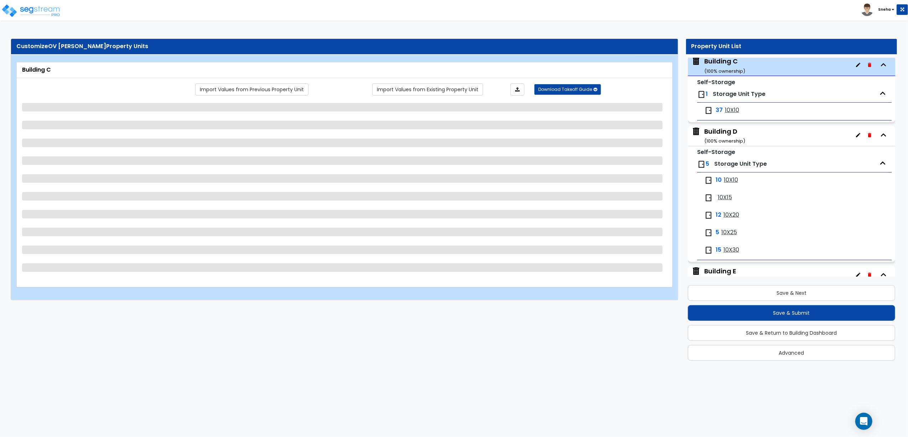
select select "8"
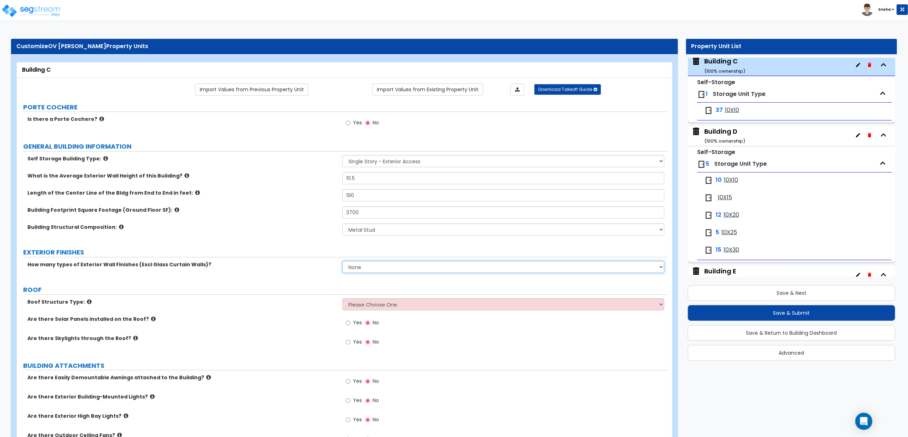
click at [360, 269] on select "None 1 2 3" at bounding box center [503, 267] width 322 height 12
select select "1"
click at [342, 261] on select "None 1 2 3" at bounding box center [503, 267] width 322 height 12
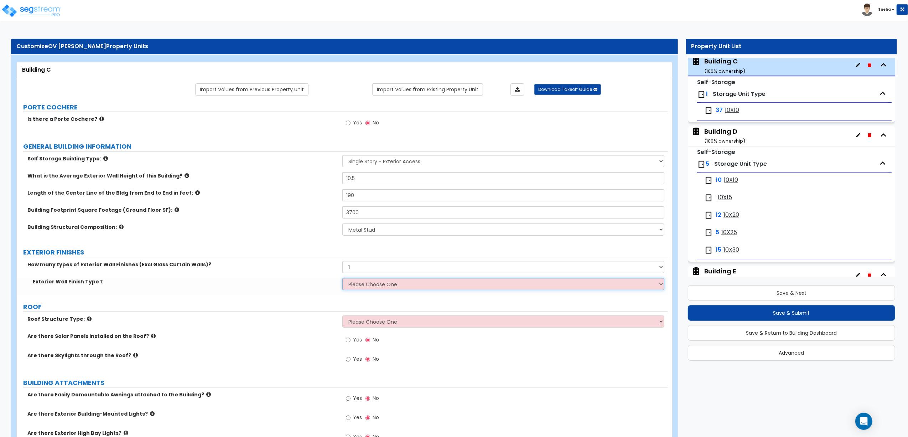
click at [359, 286] on select "Please Choose One No Finish/Shared Wall No Wall Brick Veneer Stone Veneer Wood …" at bounding box center [503, 284] width 322 height 12
select select "6"
click at [342, 279] on select "Please Choose One No Finish/Shared Wall No Wall Brick Veneer Stone Veneer Wood …" at bounding box center [503, 284] width 322 height 12
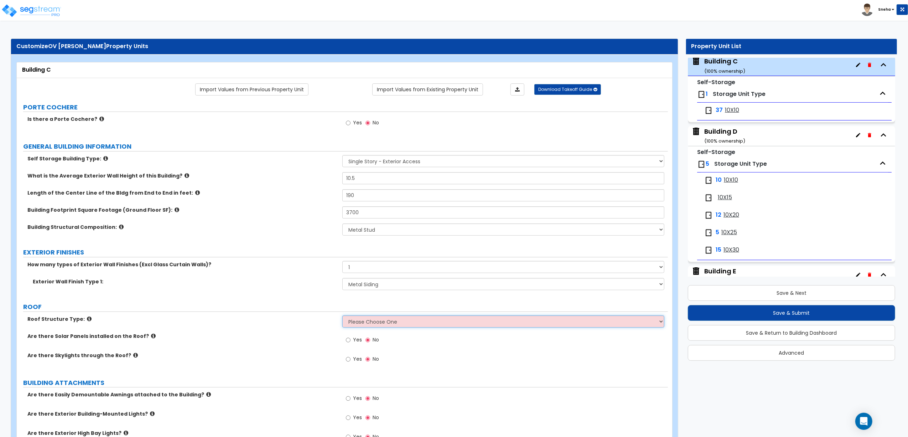
click at [377, 320] on select "Please Choose One [PERSON_NAME] Roof Flat Roof Hybrid [PERSON_NAME] & Flat Roof" at bounding box center [503, 321] width 322 height 12
select select "1"
click at [342, 316] on select "Please Choose One [PERSON_NAME] Roof Flat Roof Hybrid [PERSON_NAME] & Flat Roof" at bounding box center [503, 321] width 322 height 12
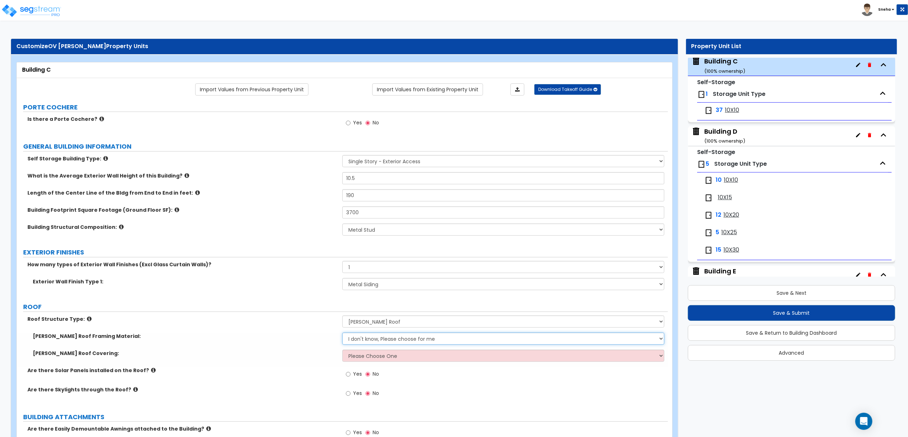
click at [368, 337] on select "I don't know, Please choose for me Metal Wood" at bounding box center [503, 338] width 322 height 12
select select "1"
click at [342, 333] on select "I don't know, Please choose for me Metal Wood" at bounding box center [503, 338] width 322 height 12
click at [372, 360] on select "Please Choose One Asphalt Shingle Clay Tile Wood Shingle Metal Shingle Standing…" at bounding box center [503, 355] width 322 height 12
select select "5"
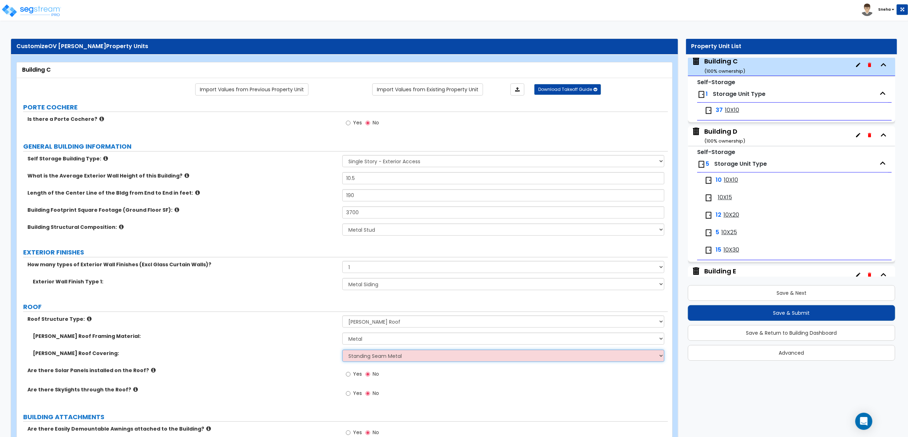
click at [342, 350] on select "Please Choose One Asphalt Shingle Clay Tile Wood Shingle Metal Shingle Standing…" at bounding box center [503, 355] width 322 height 12
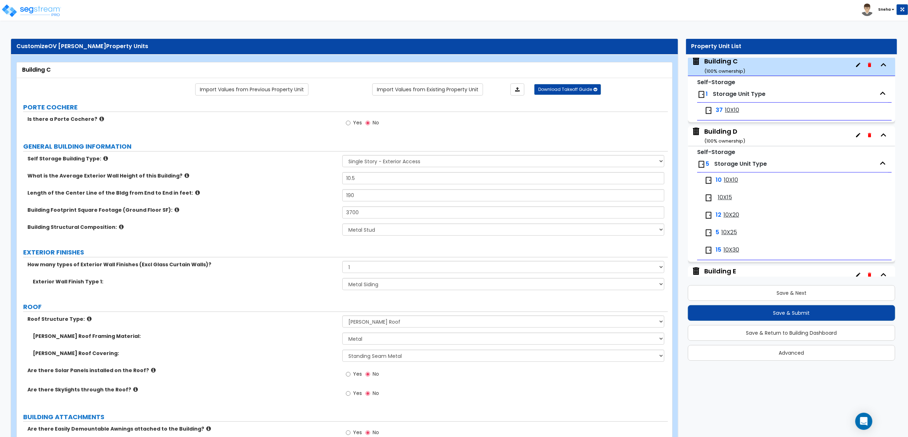
click at [290, 324] on div "Roof Structure Type: Please Choose One [PERSON_NAME] Roof Flat Roof Hybrid [PER…" at bounding box center [342, 323] width 651 height 17
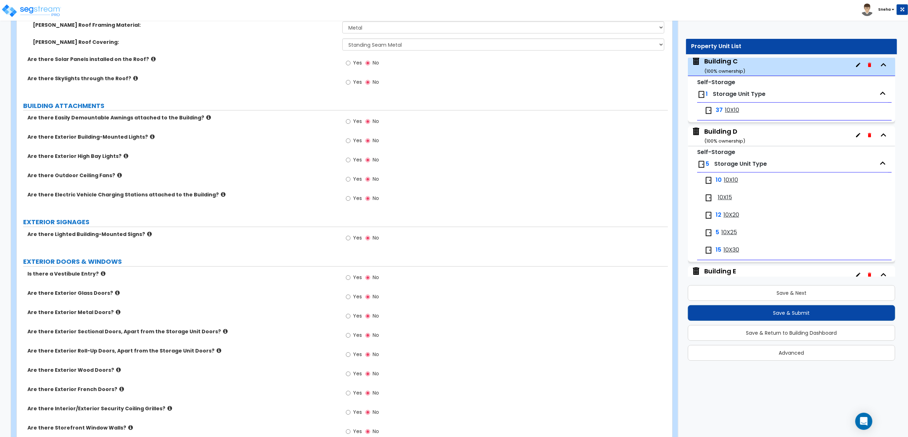
scroll to position [380, 0]
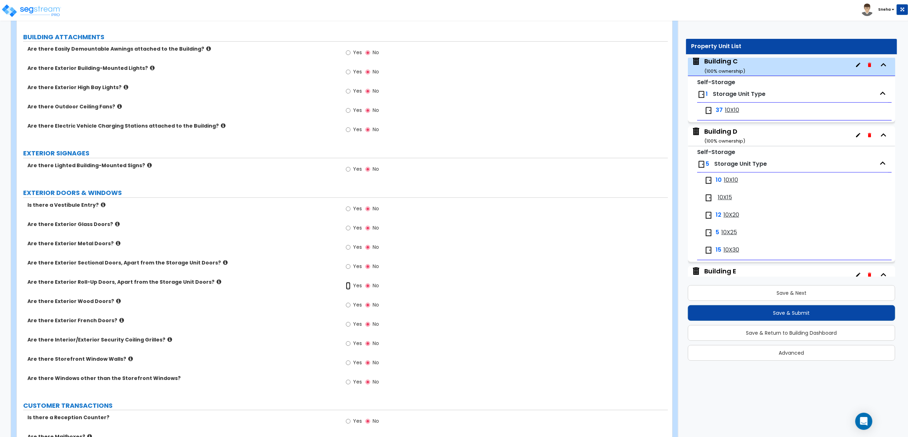
click at [349, 286] on input "Yes" at bounding box center [348, 286] width 5 height 8
radio input "true"
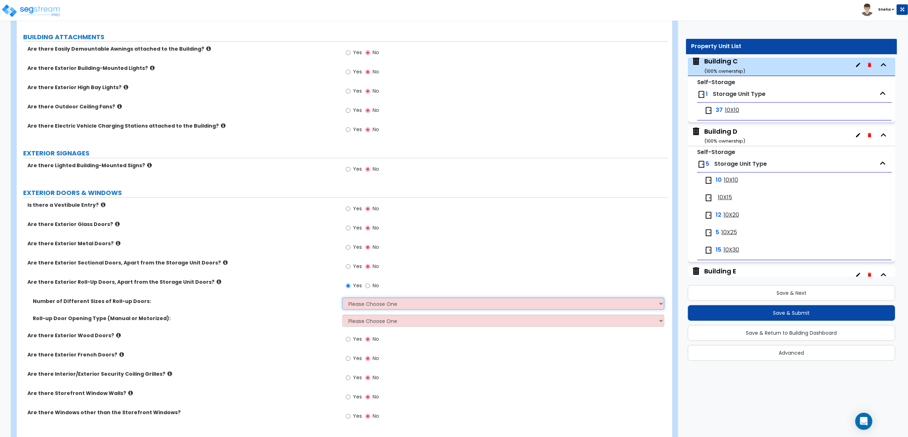
click at [369, 305] on select "Please Choose One 1 2 3" at bounding box center [503, 303] width 322 height 12
click at [342, 298] on select "Please Choose One 1 2 3" at bounding box center [503, 303] width 322 height 12
click at [365, 308] on select "Please Choose One 1 2 3" at bounding box center [503, 303] width 322 height 12
select select "1"
click at [342, 298] on select "Please Choose One 1 2 3" at bounding box center [503, 303] width 322 height 12
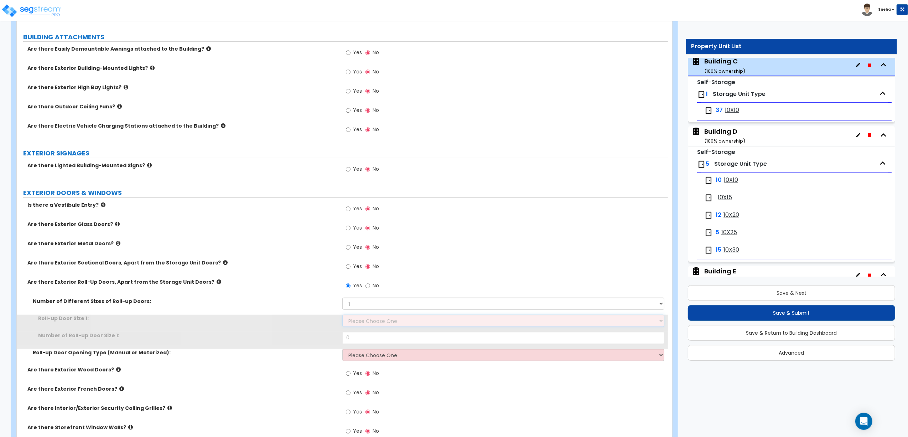
click at [361, 327] on select "Please Choose One 8' x 8' 10' x 10' 12' x 12' 14' x 14' 20' x 12' 20' x 16'" at bounding box center [503, 320] width 322 height 12
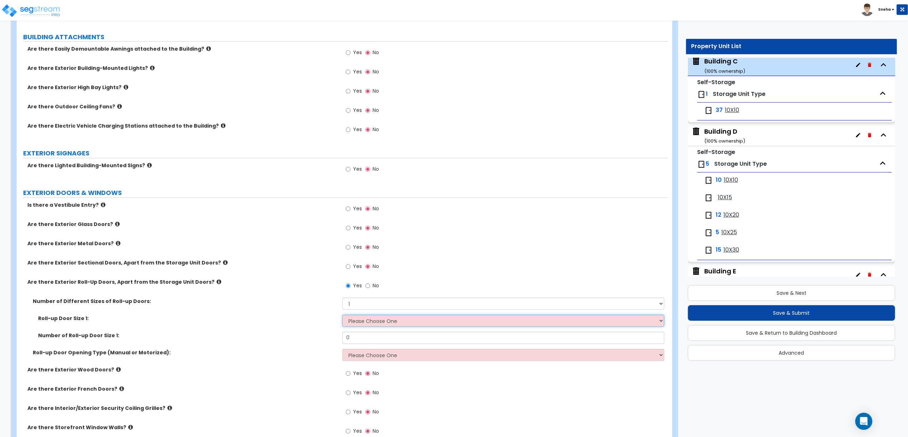
select select "1"
click at [342, 316] on select "Please Choose One 8' x 8' 10' x 10' 12' x 12' 14' x 14' 20' x 12' 20' x 16'" at bounding box center [503, 320] width 322 height 12
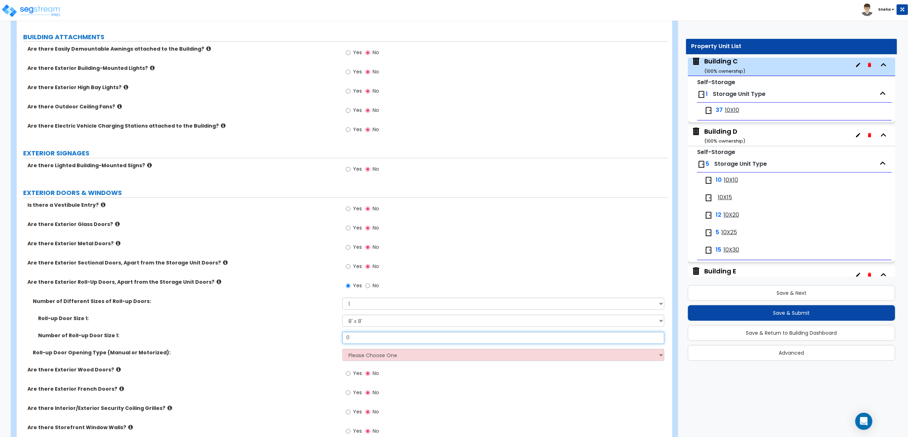
drag, startPoint x: 361, startPoint y: 337, endPoint x: 348, endPoint y: 337, distance: 12.8
click at [348, 337] on input "0" at bounding box center [503, 338] width 322 height 12
click at [340, 337] on div "Number of Roll-up Door Size 1: 0" at bounding box center [342, 340] width 651 height 17
drag, startPoint x: 351, startPoint y: 338, endPoint x: 336, endPoint y: 338, distance: 14.6
click at [336, 338] on div "Number of Roll-up Door Size 1: 0" at bounding box center [342, 340] width 651 height 17
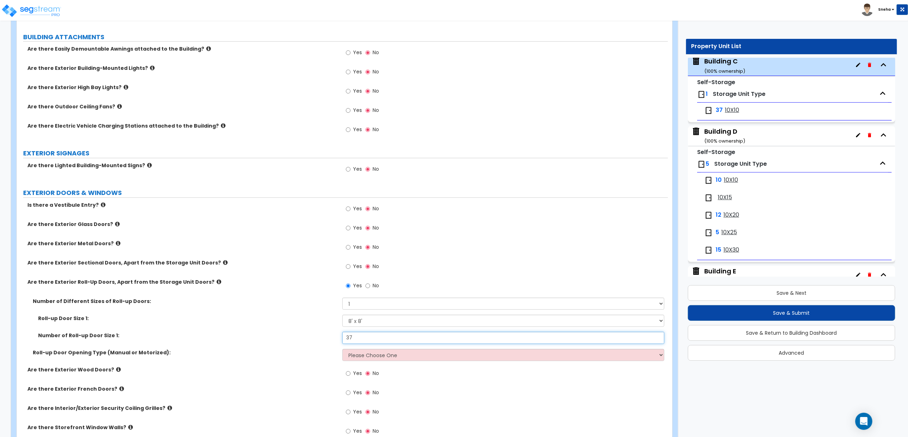
type input "37"
click at [336, 337] on label "Number of Roll-up Door Size 1:" at bounding box center [187, 335] width 299 height 7
click at [718, 138] on div "Building D ( 100 % ownership)" at bounding box center [724, 136] width 41 height 18
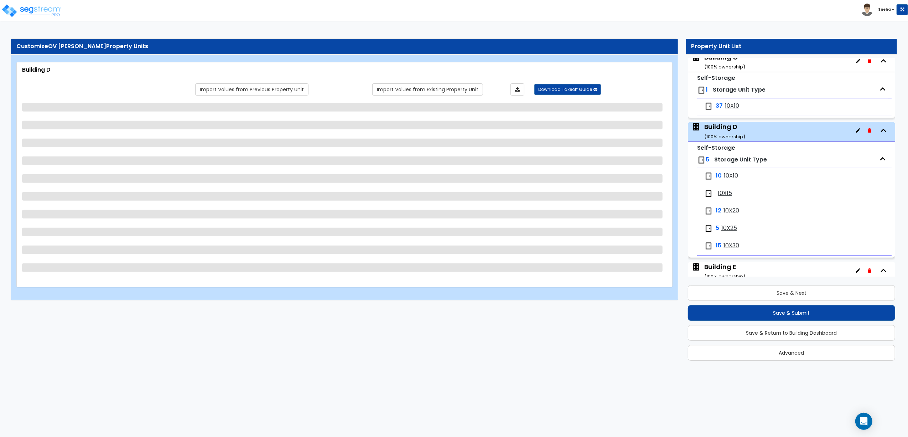
scroll to position [353, 0]
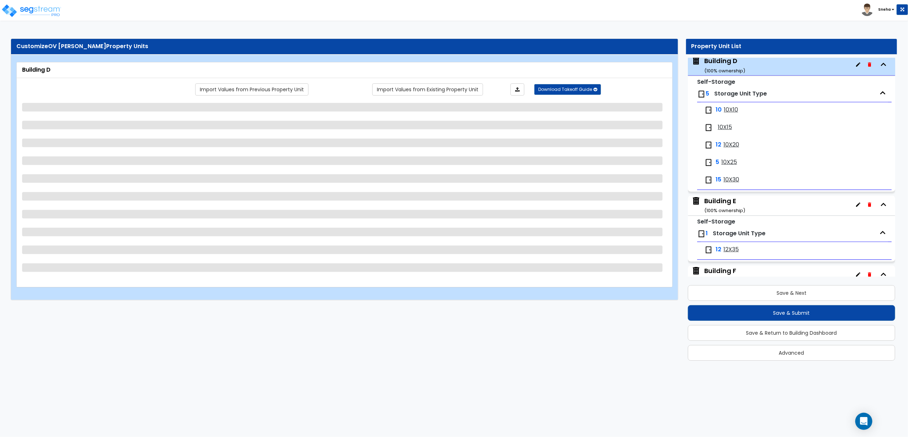
select select "8"
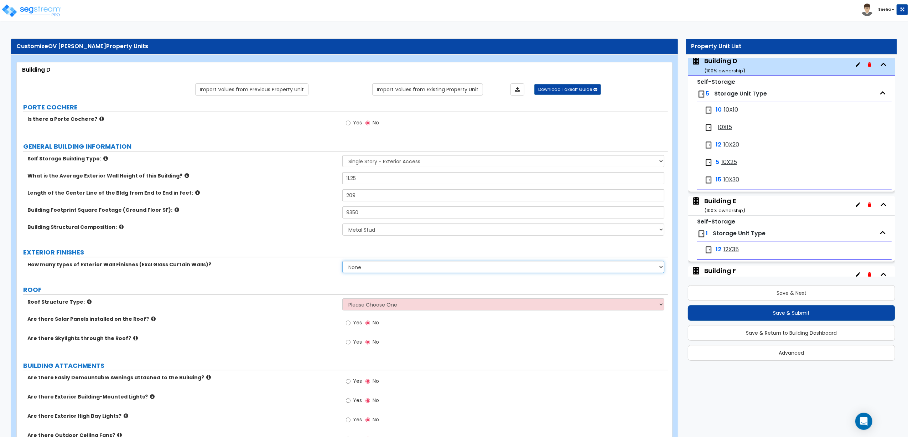
click at [359, 264] on select "None 1 2 3" at bounding box center [503, 267] width 322 height 12
select select "1"
click at [342, 261] on select "None 1 2 3" at bounding box center [503, 267] width 322 height 12
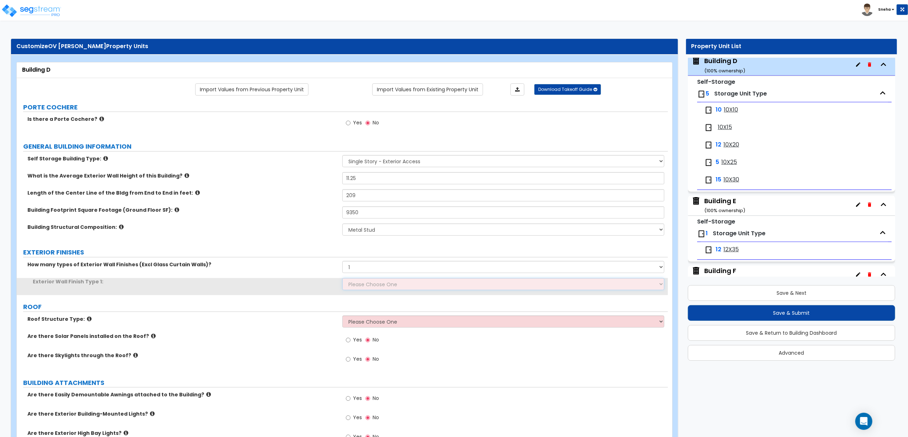
click at [360, 286] on select "Please Choose One No Finish/Shared Wall No Wall Brick Veneer Stone Veneer Wood …" at bounding box center [503, 284] width 322 height 12
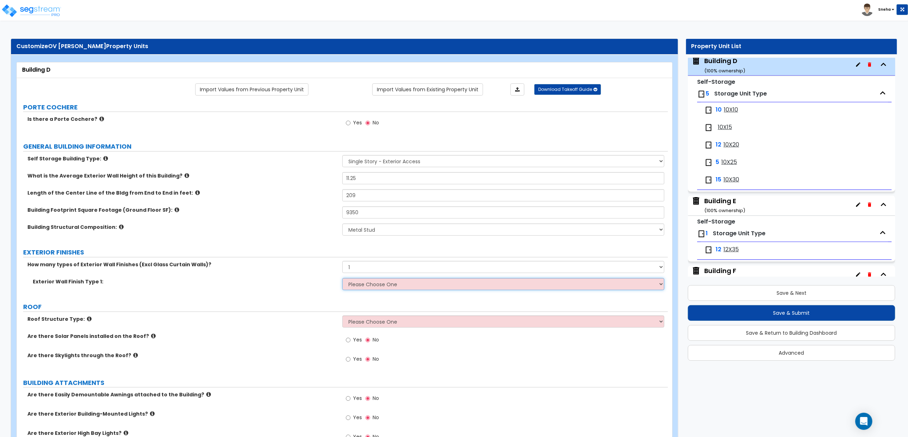
select select "6"
click at [342, 279] on select "Please Choose One No Finish/Shared Wall No Wall Brick Veneer Stone Veneer Wood …" at bounding box center [503, 284] width 322 height 12
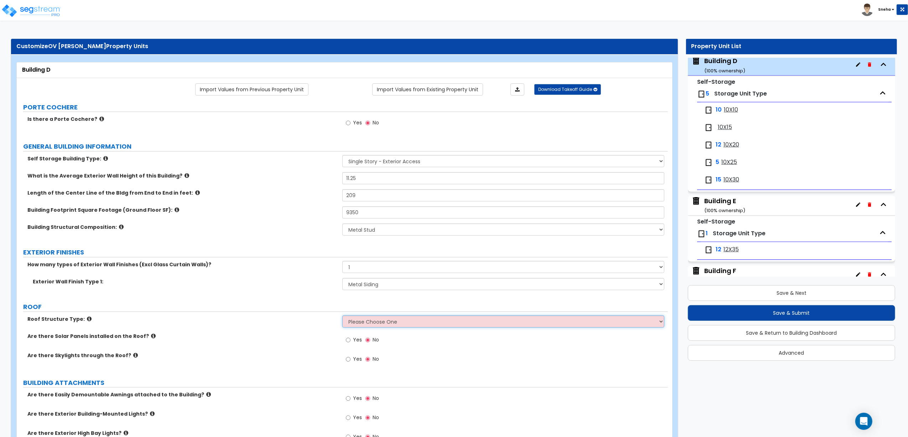
click at [371, 319] on select "Please Choose One [PERSON_NAME] Roof Flat Roof Hybrid [PERSON_NAME] & Flat Roof" at bounding box center [503, 321] width 322 height 12
select select "1"
click at [342, 316] on select "Please Choose One [PERSON_NAME] Roof Flat Roof Hybrid [PERSON_NAME] & Flat Roof" at bounding box center [503, 321] width 322 height 12
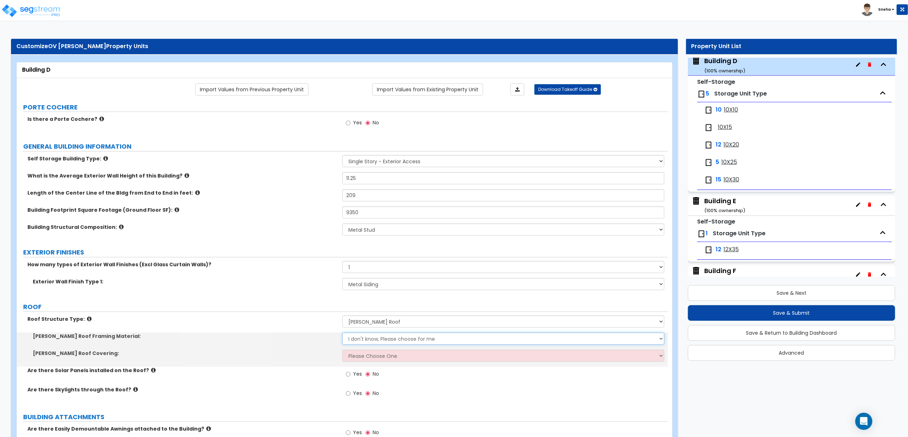
click at [373, 336] on select "I don't know, Please choose for me Metal Wood" at bounding box center [503, 338] width 322 height 12
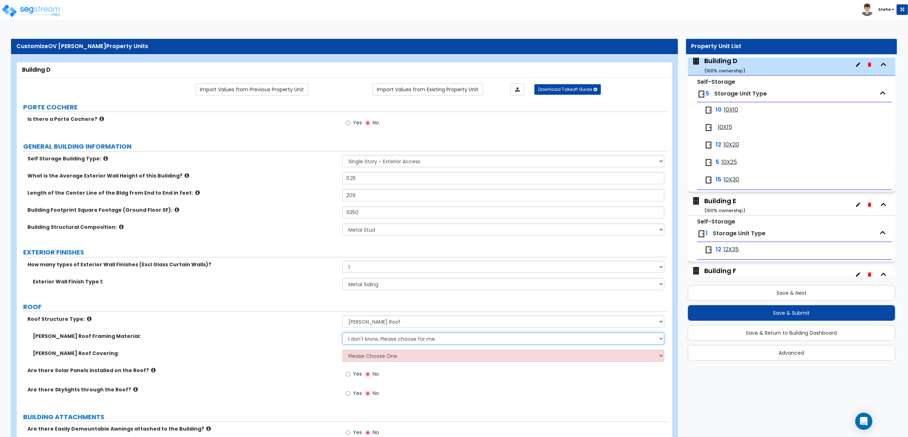
select select "1"
click at [342, 333] on select "I don't know, Please choose for me Metal Wood" at bounding box center [503, 338] width 322 height 12
click at [365, 357] on select "Please Choose One Asphalt Shingle Clay Tile Wood Shingle Metal Shingle Standing…" at bounding box center [503, 355] width 322 height 12
select select "5"
click at [342, 350] on select "Please Choose One Asphalt Shingle Clay Tile Wood Shingle Metal Shingle Standing…" at bounding box center [503, 355] width 322 height 12
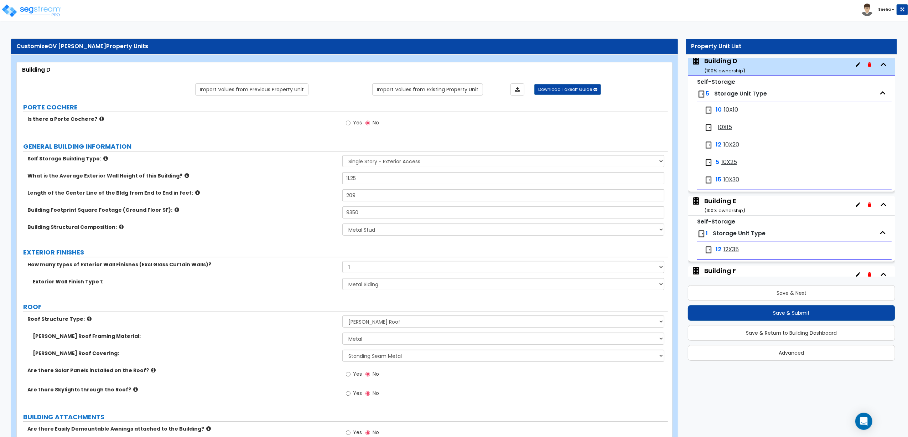
click at [314, 374] on label "Are there Solar Panels installed on the Roof?" at bounding box center [182, 369] width 310 height 7
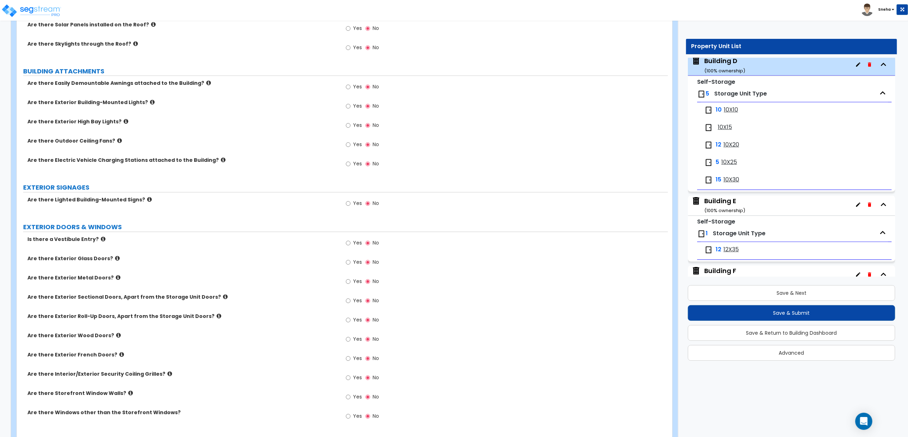
scroll to position [380, 0]
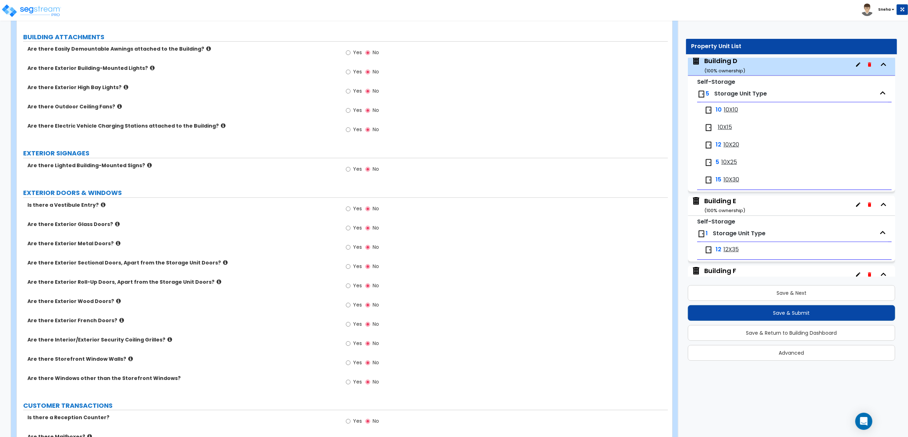
click at [351, 282] on label "Yes" at bounding box center [354, 286] width 16 height 12
click at [350, 282] on input "Yes" at bounding box center [348, 286] width 5 height 8
radio input "true"
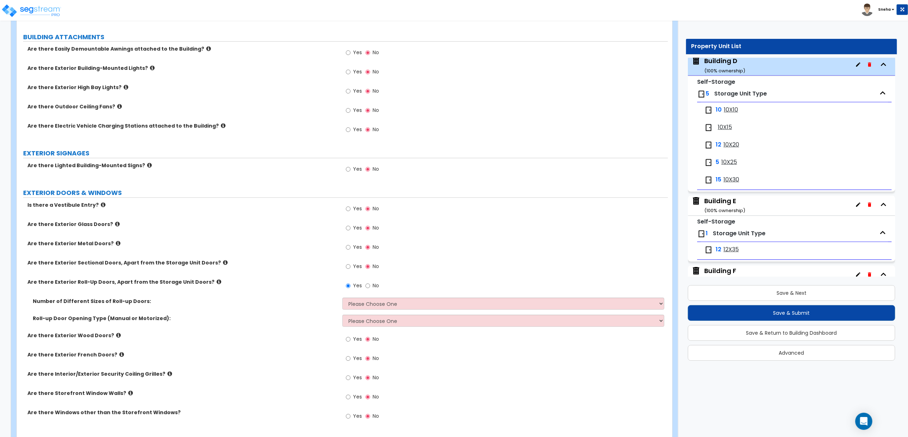
click at [372, 311] on div "Number of Different Sizes of Roll-up Doors: Please Choose One 1 2 3" at bounding box center [342, 305] width 651 height 17
click at [369, 306] on select "Please Choose One 1 2 3" at bounding box center [503, 303] width 322 height 12
select select "1"
click at [342, 298] on select "Please Choose One 1 2 3" at bounding box center [503, 303] width 322 height 12
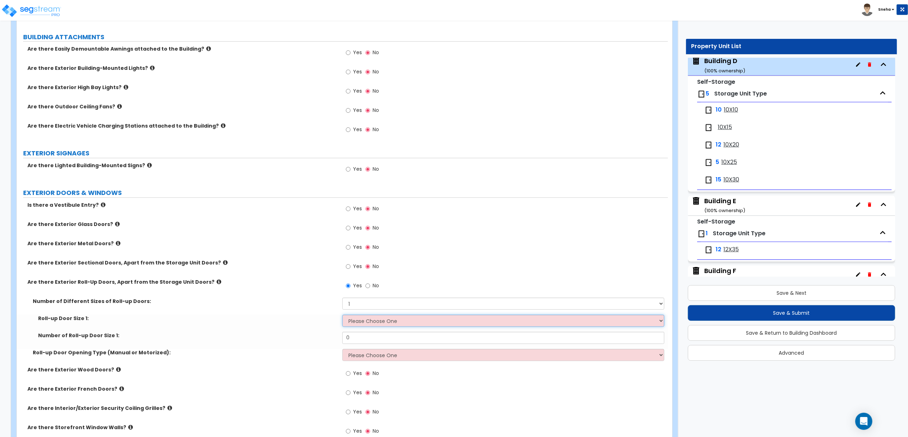
click at [357, 323] on select "Please Choose One 8' x 8' 10' x 10' 12' x 12' 14' x 14' 20' x 12' 20' x 16'" at bounding box center [503, 320] width 322 height 12
select select "1"
click at [342, 316] on select "Please Choose One 8' x 8' 10' x 10' 12' x 12' 14' x 14' 20' x 12' 20' x 16'" at bounding box center [503, 320] width 322 height 12
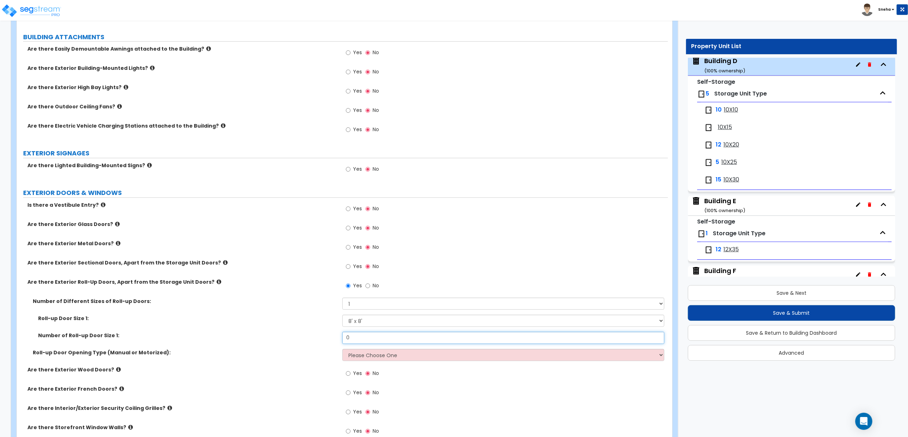
drag, startPoint x: 357, startPoint y: 339, endPoint x: 341, endPoint y: 339, distance: 15.7
click at [341, 339] on div "Number of Roll-up Door Size 1: 0" at bounding box center [342, 340] width 651 height 17
type input "43"
click at [338, 338] on div "Number of Roll-up Door Size 1:" at bounding box center [180, 335] width 326 height 7
click at [271, 336] on label "Number of Roll-up Door Size 1:" at bounding box center [187, 335] width 299 height 7
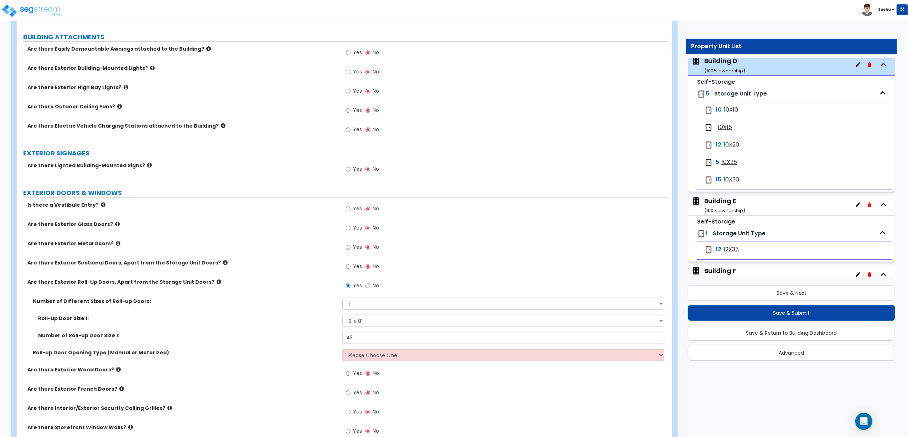
click at [363, 247] on div "Yes No" at bounding box center [362, 248] width 40 height 16
click at [357, 246] on span "Yes" at bounding box center [357, 246] width 9 height 7
click at [350, 246] on input "Yes" at bounding box center [348, 247] width 5 height 8
radio input "true"
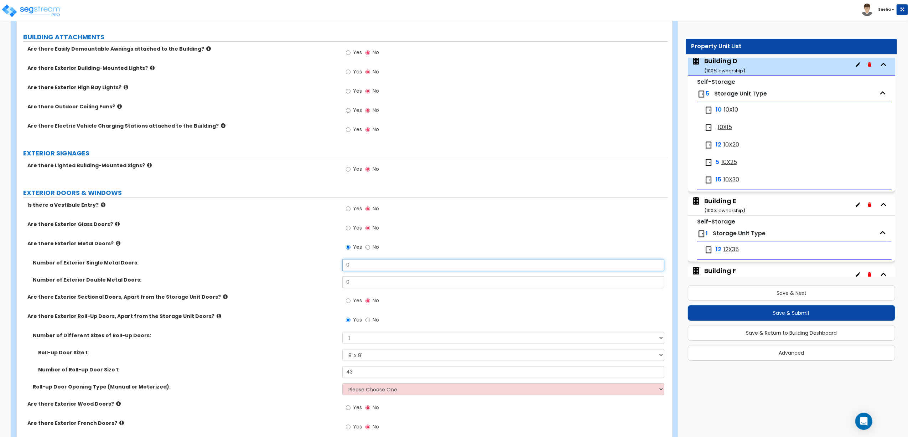
drag, startPoint x: 355, startPoint y: 269, endPoint x: 328, endPoint y: 269, distance: 27.4
click at [328, 269] on div "Number of Exterior Single Metal Doors: 0" at bounding box center [342, 267] width 651 height 17
type input "1"
click at [321, 266] on label "Number of Exterior Single Metal Doors:" at bounding box center [185, 262] width 304 height 7
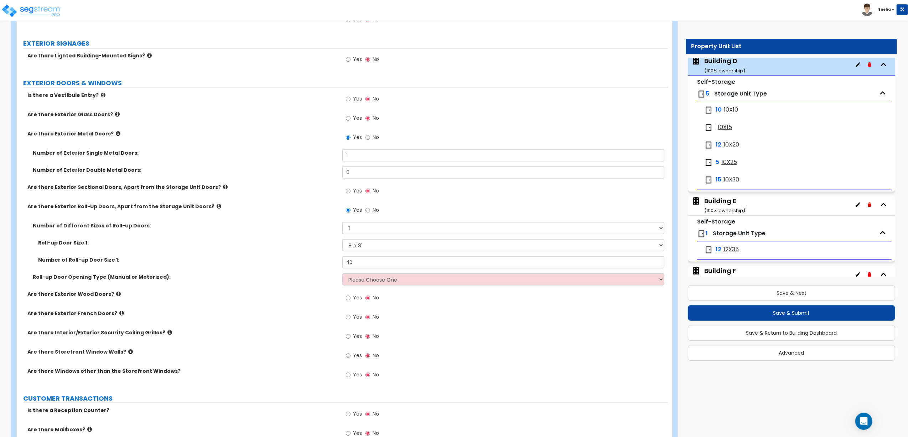
scroll to position [522, 0]
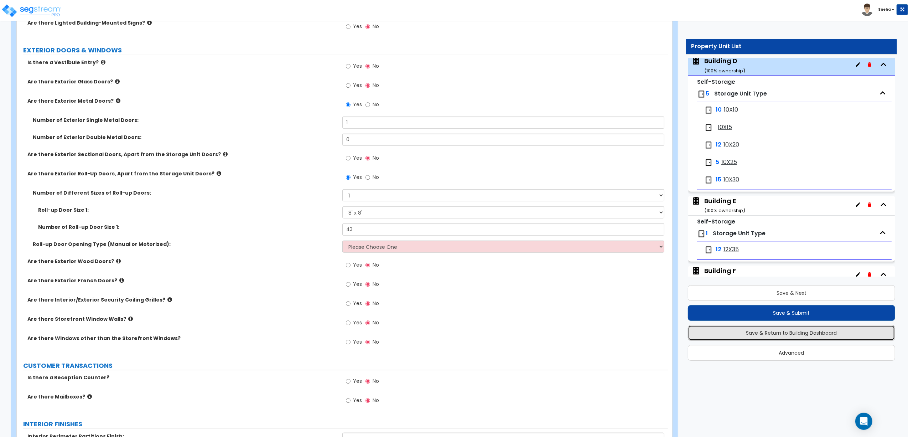
click at [759, 331] on button "Save & Return to Building Dashboard" at bounding box center [791, 333] width 207 height 16
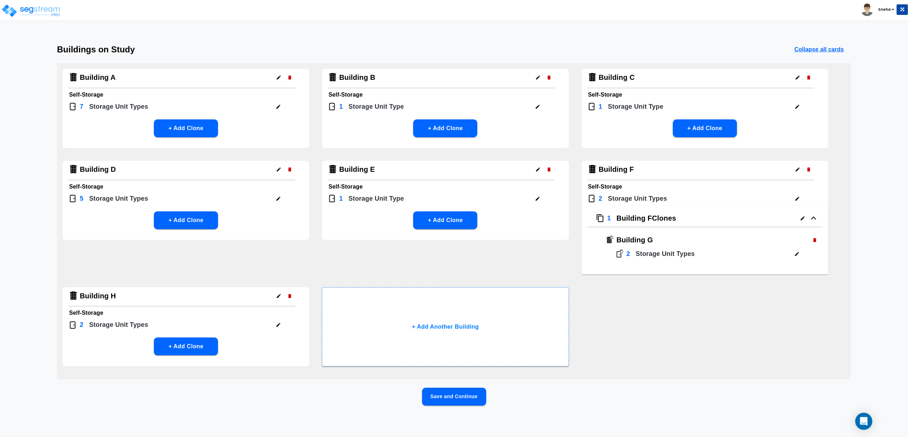
scroll to position [0, 0]
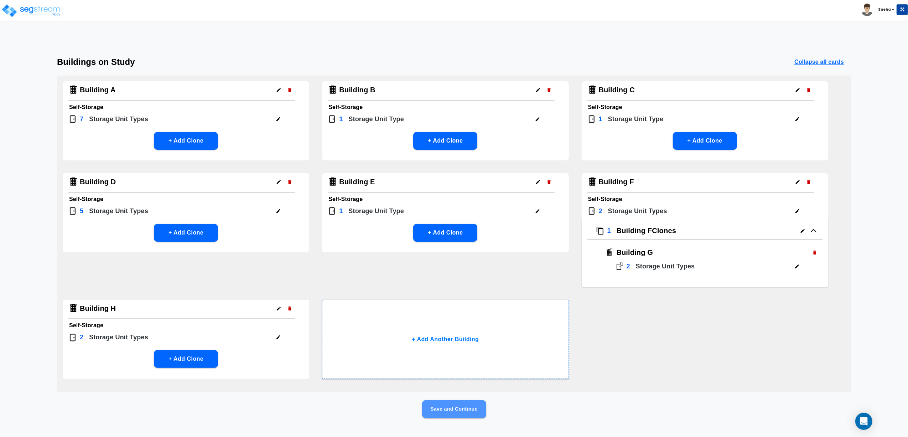
click at [436, 407] on button "Save and Continue" at bounding box center [454, 409] width 64 height 18
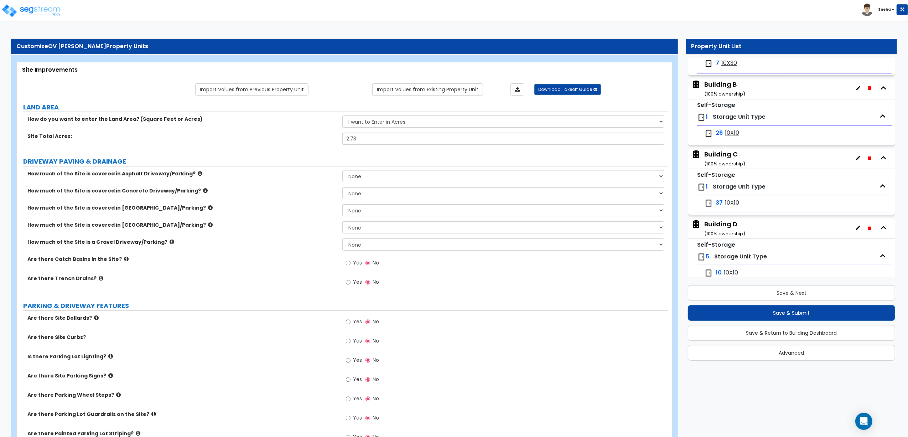
click at [729, 225] on div "Building D ( 100 % ownership)" at bounding box center [724, 228] width 41 height 18
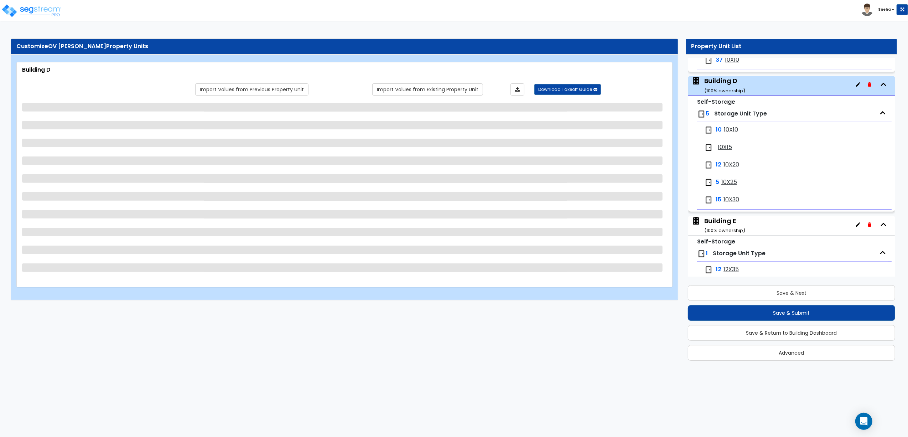
scroll to position [353, 0]
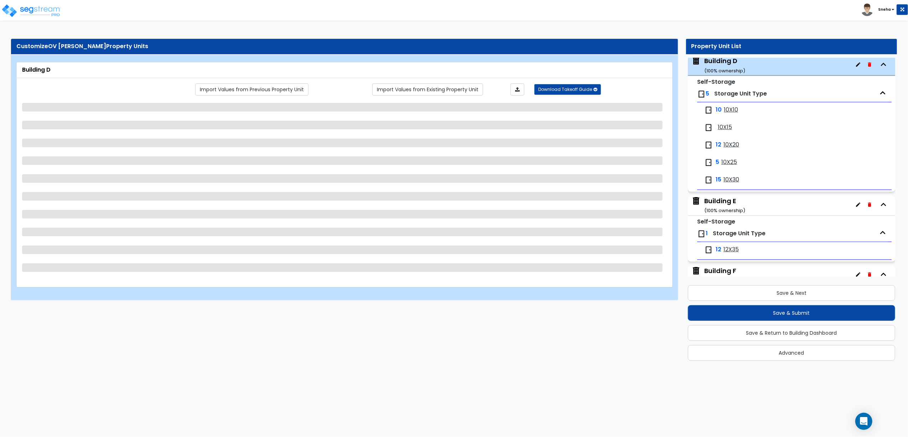
select select "8"
select select "1"
select select "6"
select select "1"
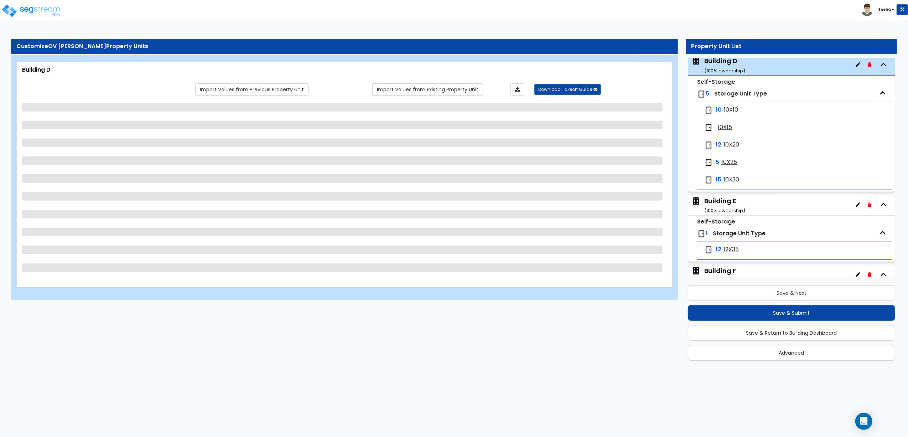
select select "5"
select select "1"
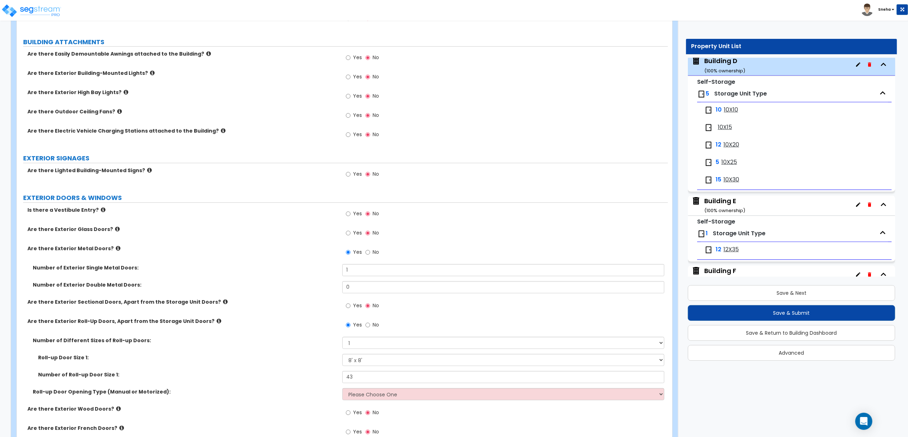
scroll to position [427, 0]
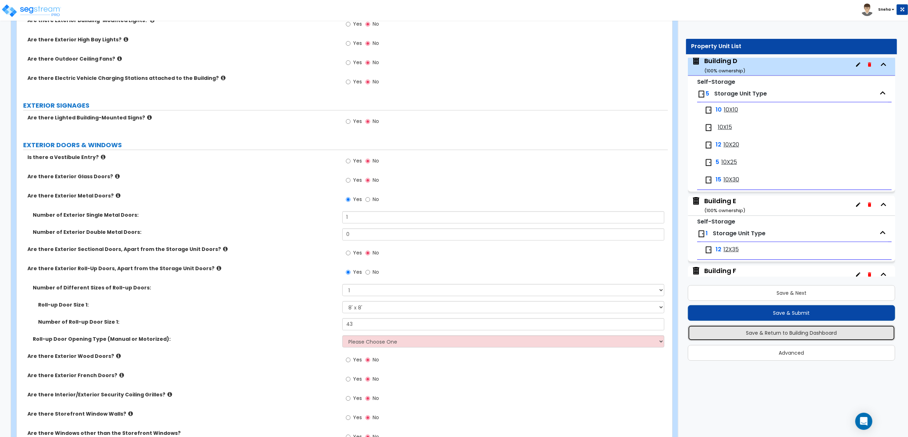
click at [798, 332] on button "Save & Return to Building Dashboard" at bounding box center [791, 333] width 207 height 16
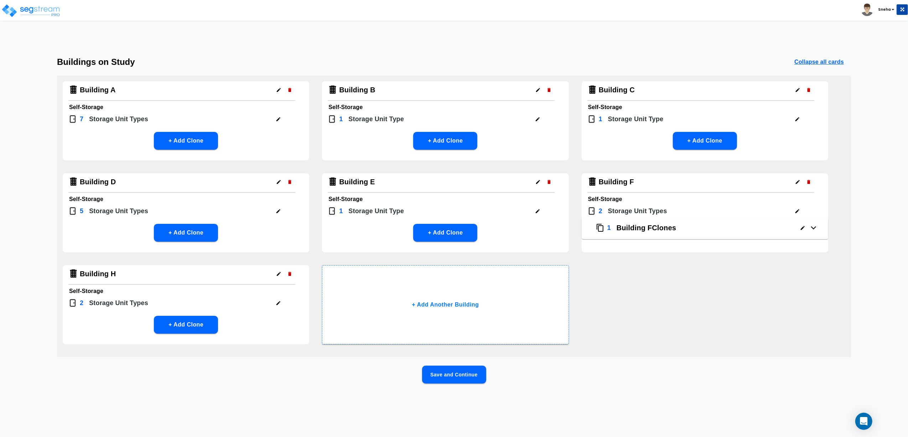
scroll to position [0, 0]
